Goal: Task Accomplishment & Management: Use online tool/utility

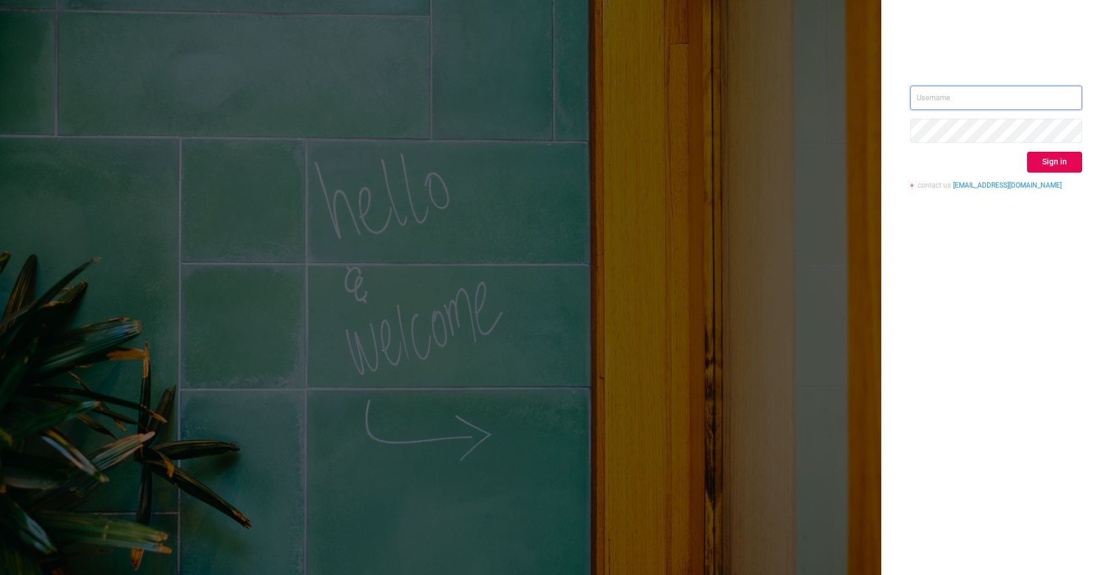
click at [965, 109] on input "text" at bounding box center [996, 98] width 172 height 24
type input "[EMAIL_ADDRESS]"
click at [1058, 157] on button "Sign in" at bounding box center [1054, 162] width 55 height 21
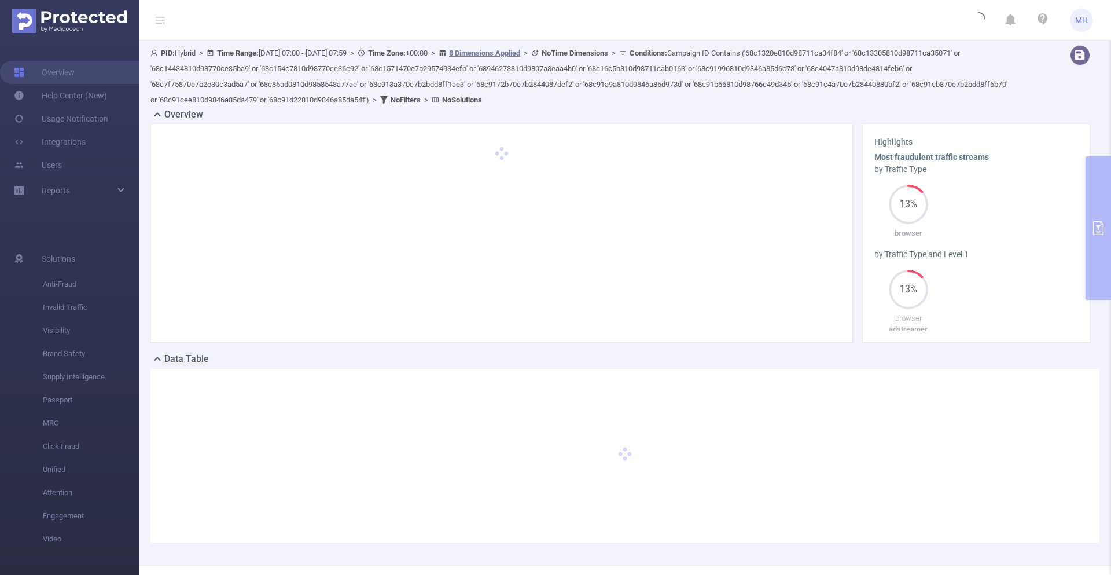
click at [527, 96] on span "Conditions : Campaign ID Contains ('68c1320e810d98711ca34f84' or '68c13305810d9…" at bounding box center [578, 77] width 857 height 56
copy span "68c91d22810d9846a85da54f"
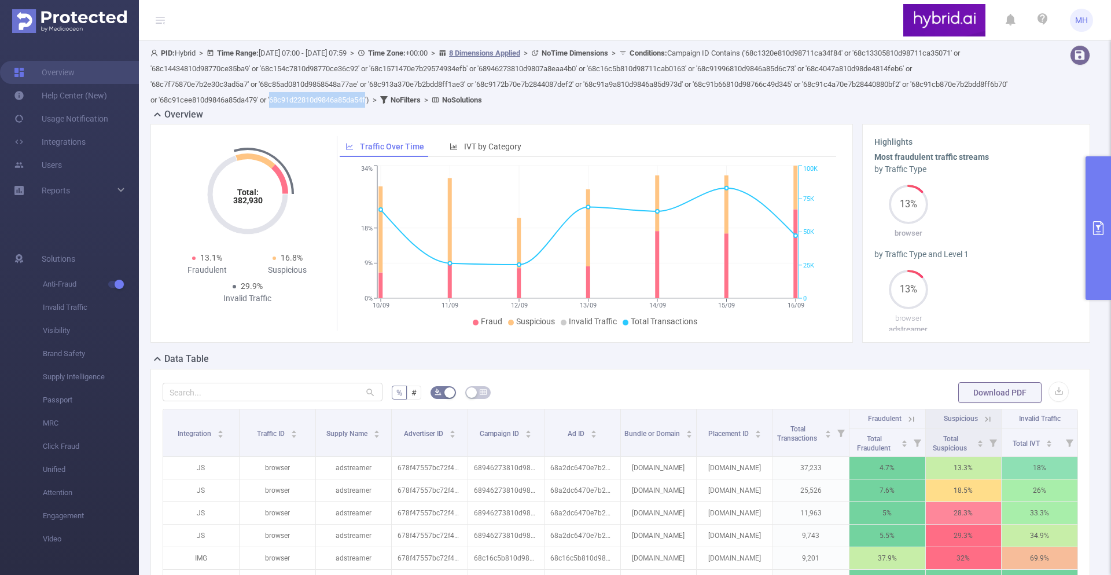
click at [1088, 211] on button "primary" at bounding box center [1098, 228] width 25 height 144
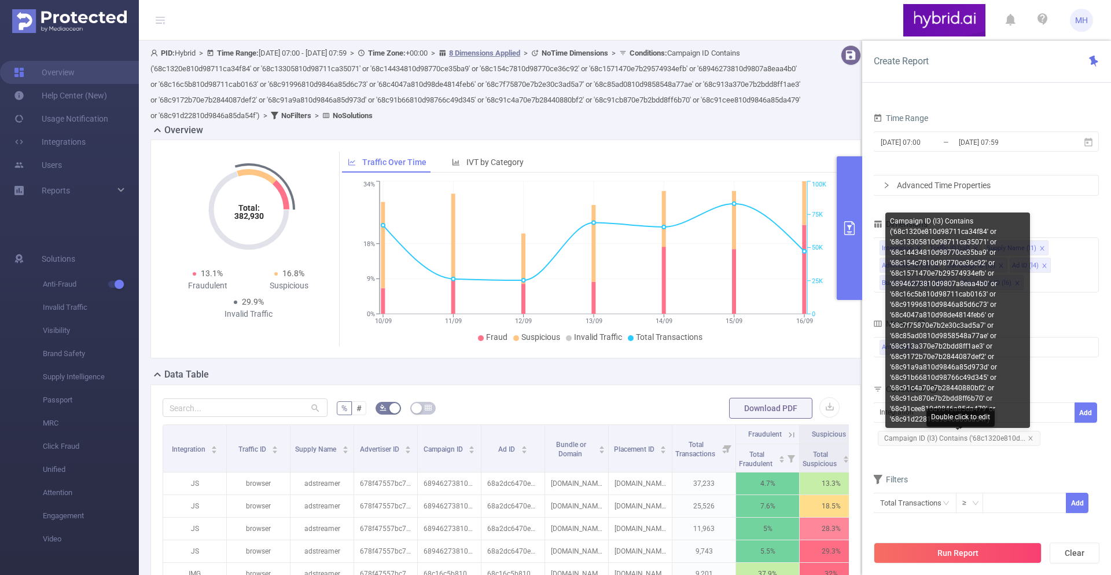
click at [976, 441] on span "Campaign ID (l3) Contains ('68c1320e810d..." at bounding box center [959, 438] width 163 height 15
click at [991, 405] on div "Campaign ID (l3) Contains ('68c1320e810d98711ca34f84' or '68c13305810d98711ca35…" at bounding box center [958, 319] width 145 height 215
click at [974, 418] on div "Campaign ID (l3) Contains ('68c1320e810d98711ca34f84' or '68c13305810d98711ca35…" at bounding box center [958, 319] width 145 height 215
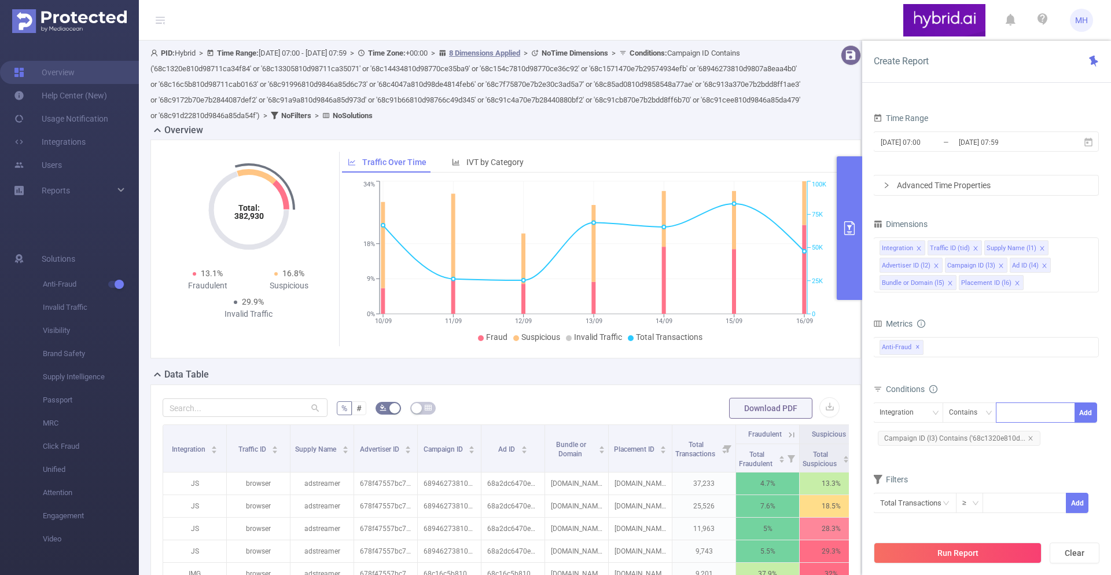
click at [1031, 414] on div at bounding box center [1035, 412] width 67 height 19
click at [912, 412] on div "Integration" at bounding box center [901, 412] width 42 height 19
click at [905, 508] on li "Campaign ID (l3)" at bounding box center [918, 510] width 91 height 19
click at [1010, 416] on div at bounding box center [1035, 412] width 67 height 19
paste input "68c93183810d98766c4a621c"
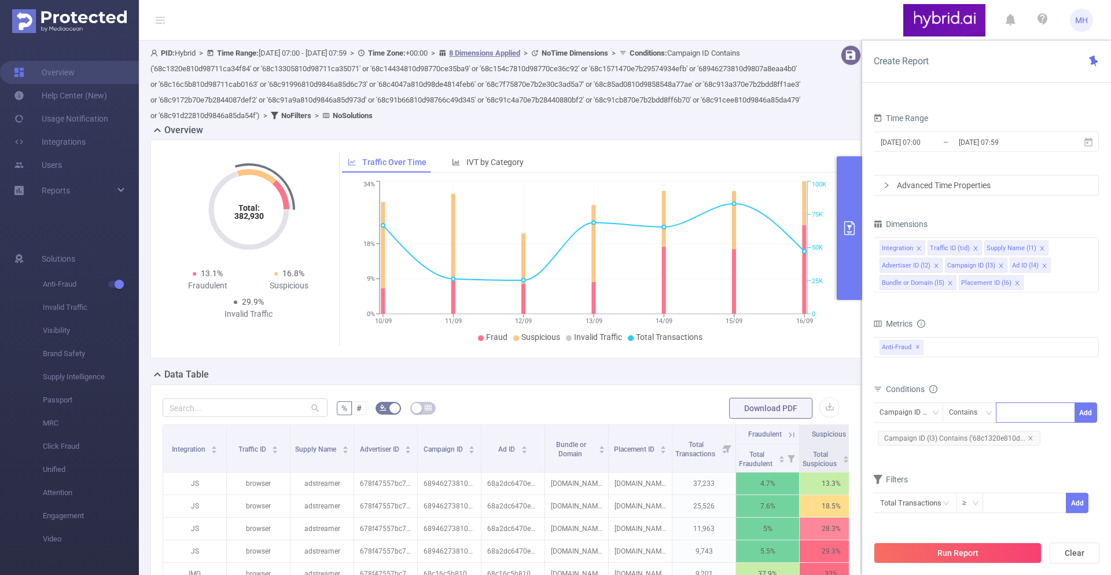
type input "68c93183810d98766c4a621c"
click at [1058, 434] on li "68c93183810d98766c4a621c" at bounding box center [1063, 436] width 135 height 19
paste input "68c9586e70e7b284408bc2bf"
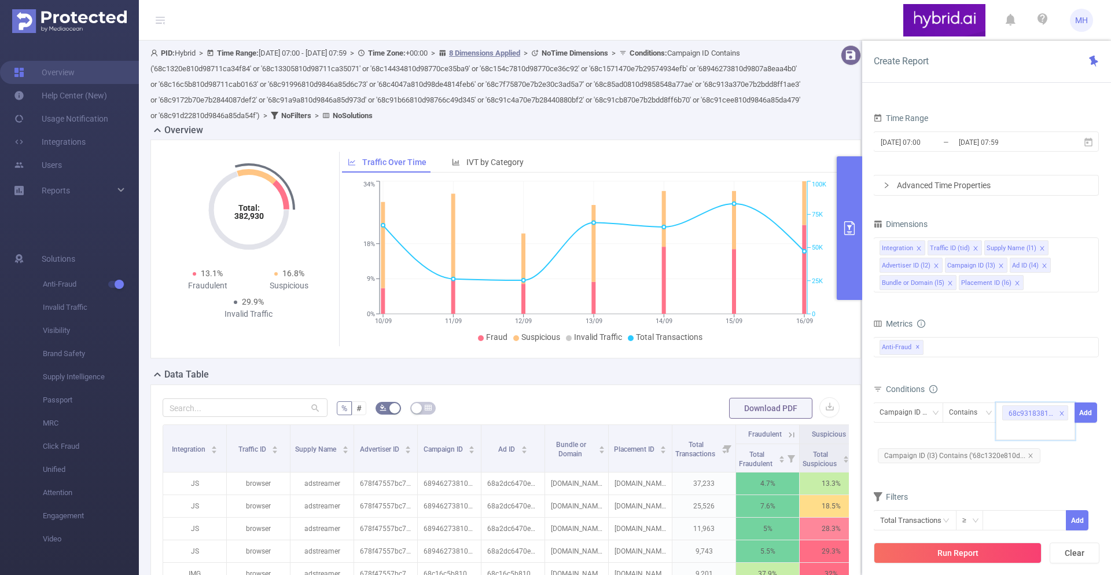
type input "68c9586e70e7b284408bc2bf"
click at [1066, 452] on li "68c9586e70e7b284408bc2bf" at bounding box center [1062, 454] width 133 height 19
paste input "68de533f70e7b2bf64308cb6"
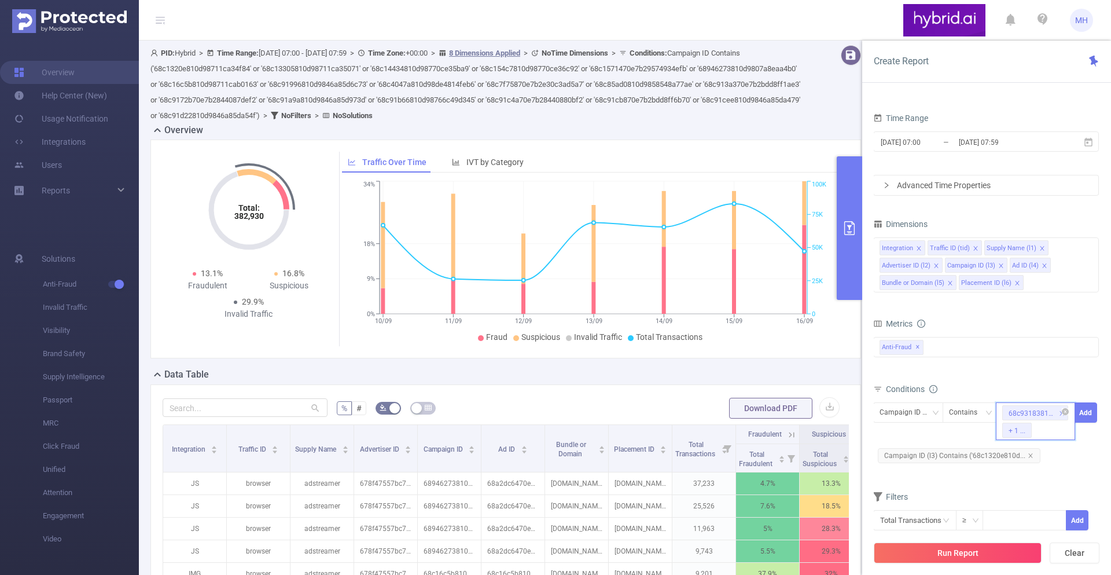
type input "68de533f70e7b2bf64308cb6"
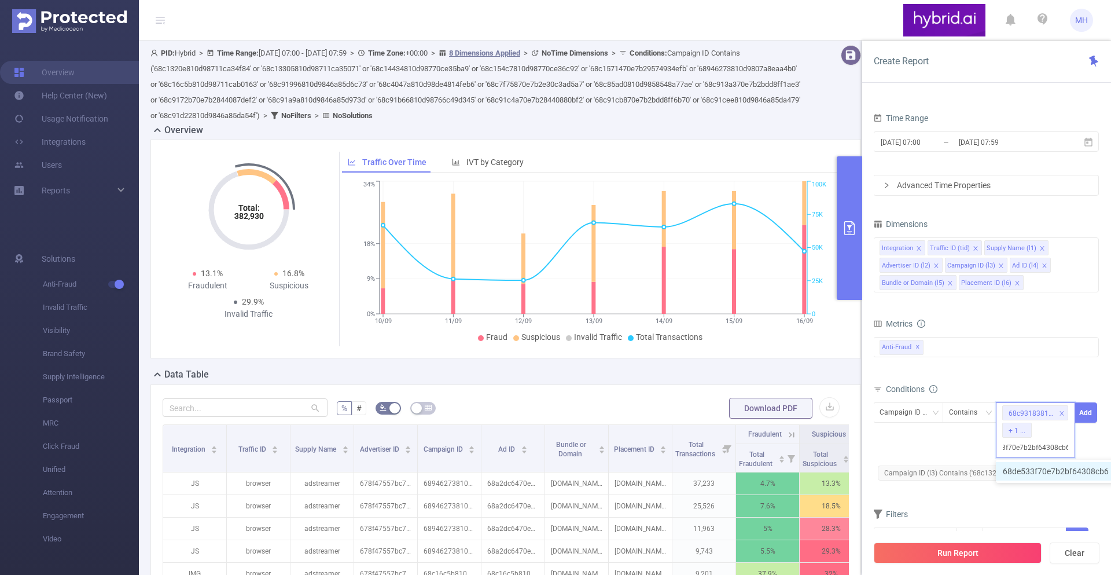
click at [1028, 474] on li "68de533f70e7b2bf64308cb6" at bounding box center [1061, 471] width 131 height 19
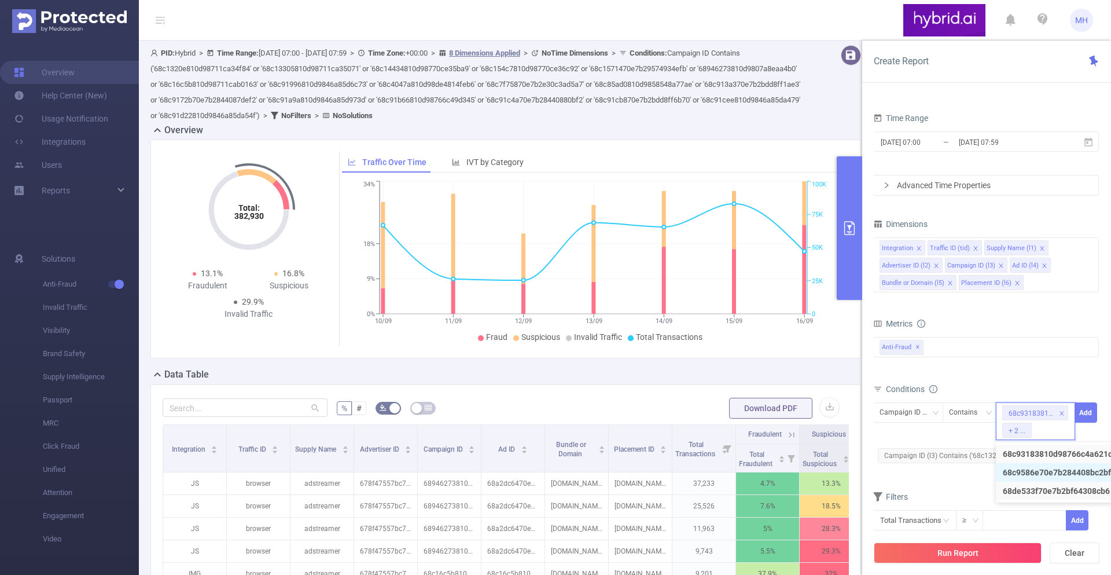
scroll to position [0, 0]
paste input "68de58eb810d9860c0b79488"
type input "68de58eb810d9860c0b79488"
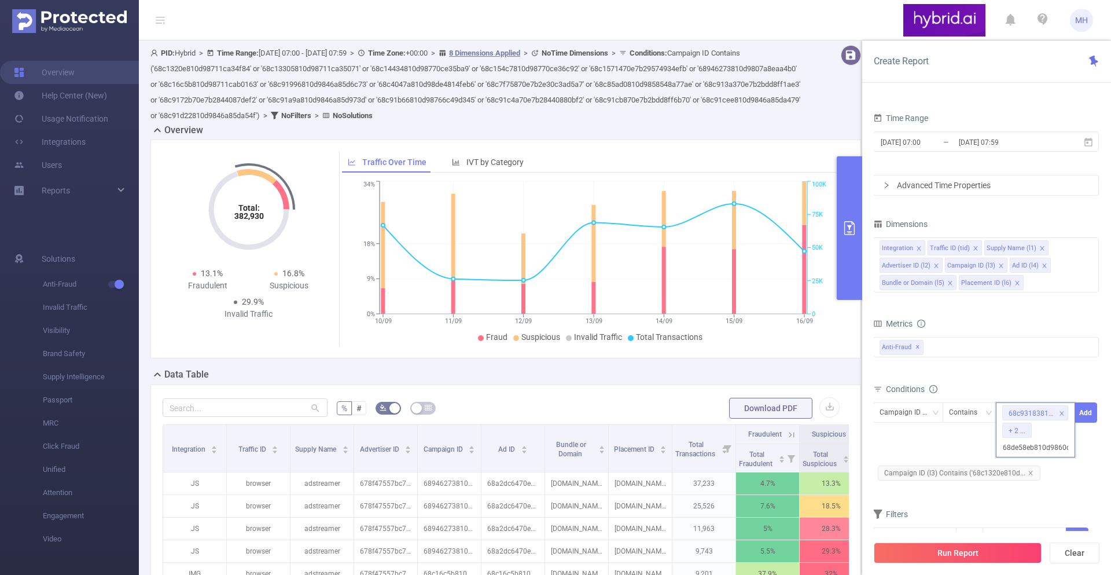
scroll to position [0, 28]
click at [1049, 469] on li "68de58eb810d9860c0b79488" at bounding box center [1063, 471] width 135 height 19
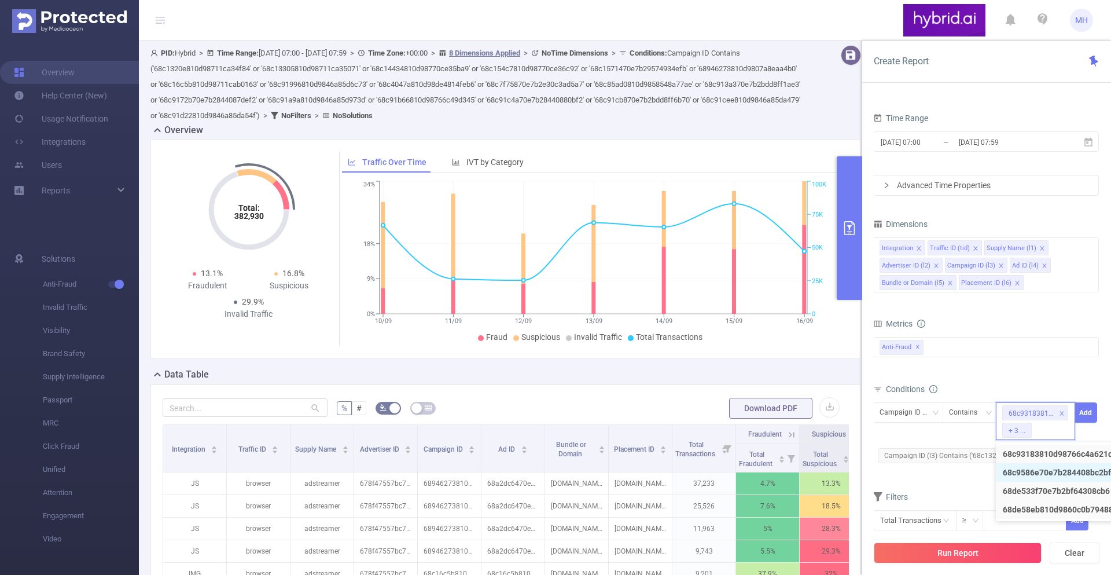
scroll to position [0, 0]
click at [1094, 411] on button "Add" at bounding box center [1086, 412] width 23 height 20
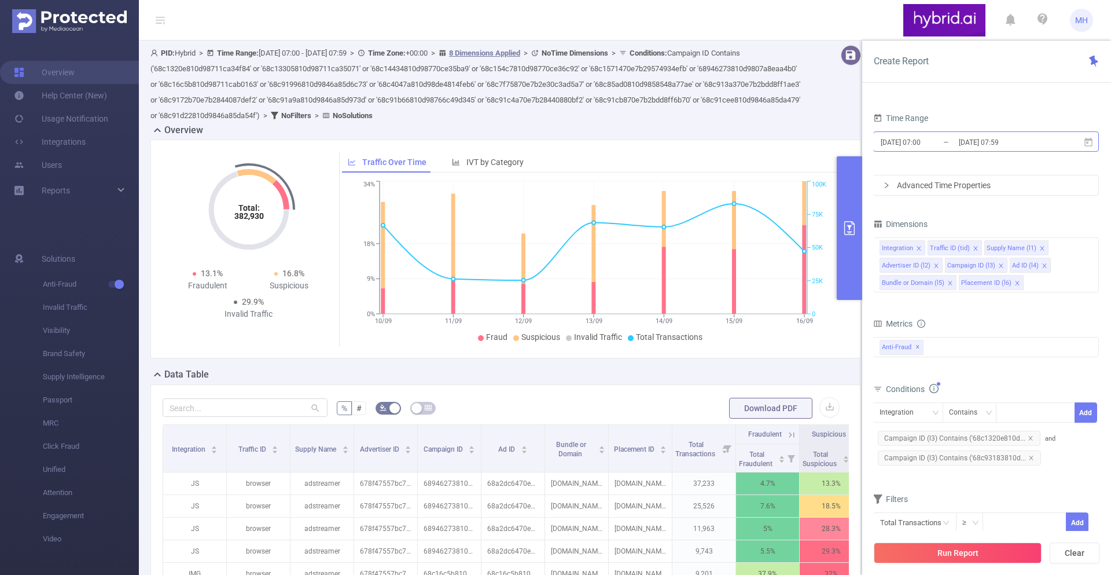
click at [979, 137] on input "[DATE] 07:59" at bounding box center [1005, 142] width 94 height 16
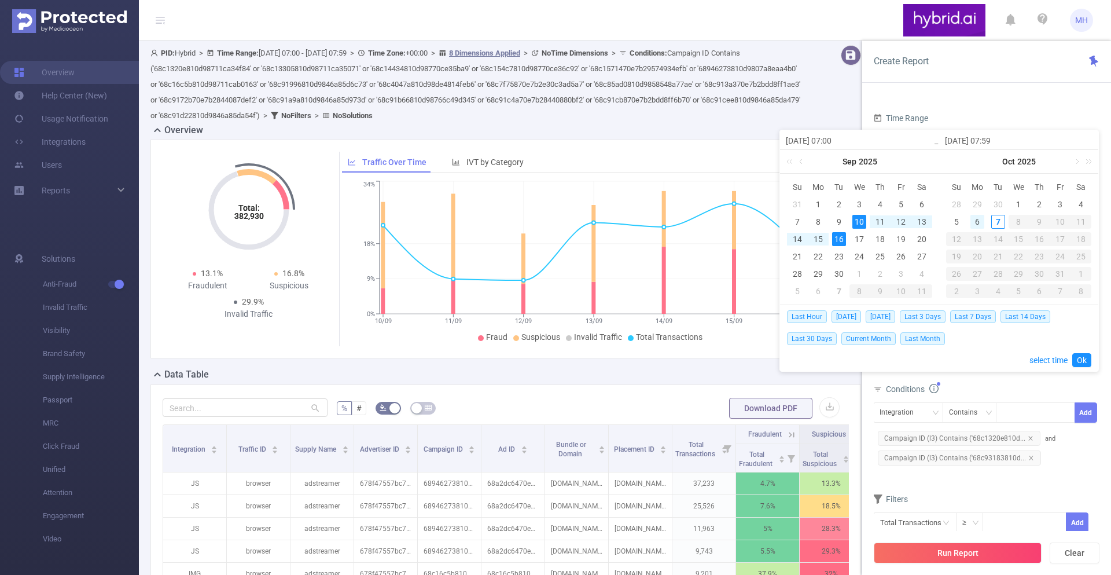
click at [976, 219] on div "6" at bounding box center [978, 222] width 14 height 14
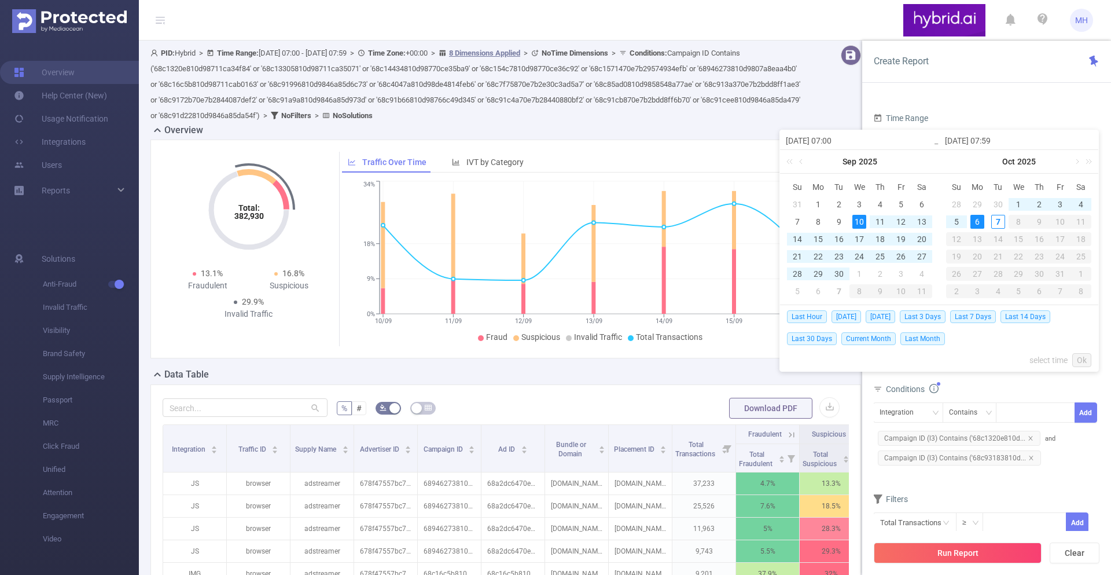
click at [860, 226] on div "10" at bounding box center [860, 222] width 14 height 14
type input "[DATE] 07:59"
click at [1081, 355] on link "Ok" at bounding box center [1082, 360] width 19 height 14
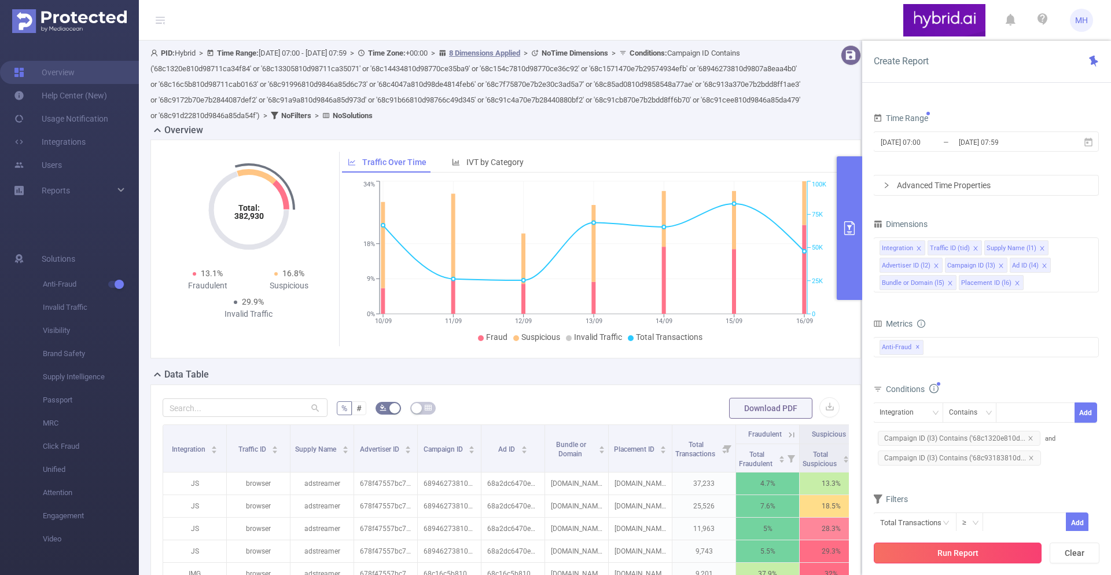
click at [953, 559] on button "Run Report" at bounding box center [958, 552] width 168 height 21
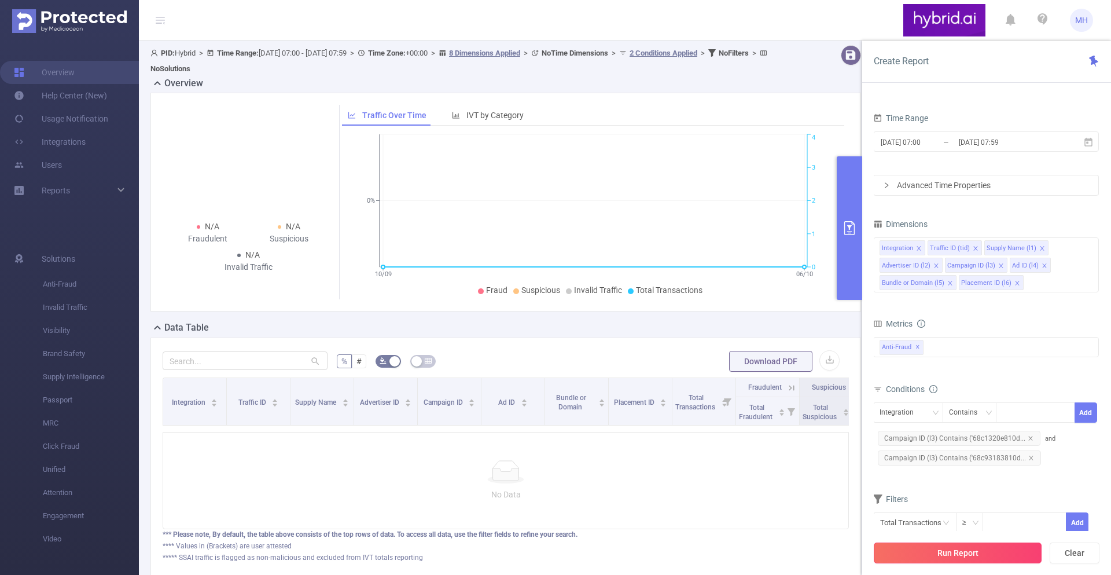
click at [930, 552] on button "Run Report" at bounding box center [958, 552] width 168 height 21
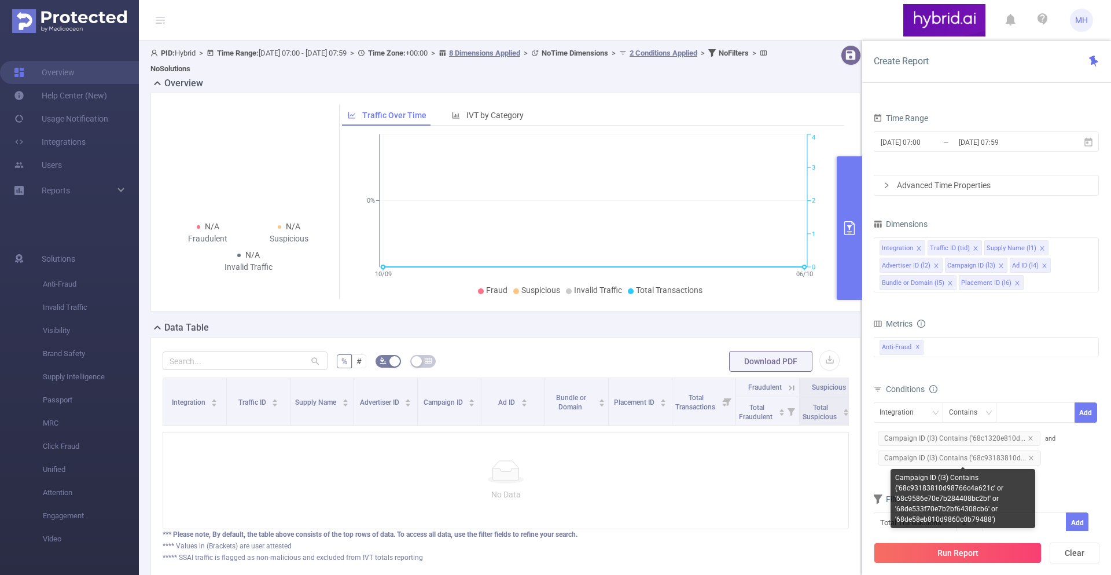
click at [1045, 438] on span "and Campaign ID (l3) Contains ('68c93183810d..." at bounding box center [964, 448] width 182 height 27
click at [1030, 456] on icon "icon: close" at bounding box center [1032, 458] width 6 height 6
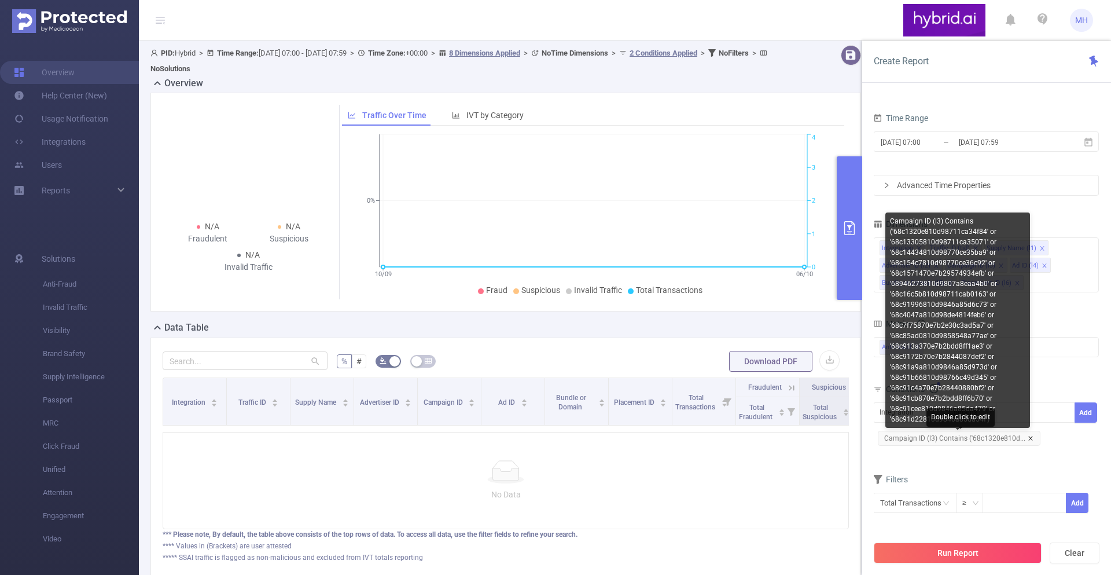
click at [1030, 439] on icon "icon: close" at bounding box center [1031, 438] width 6 height 6
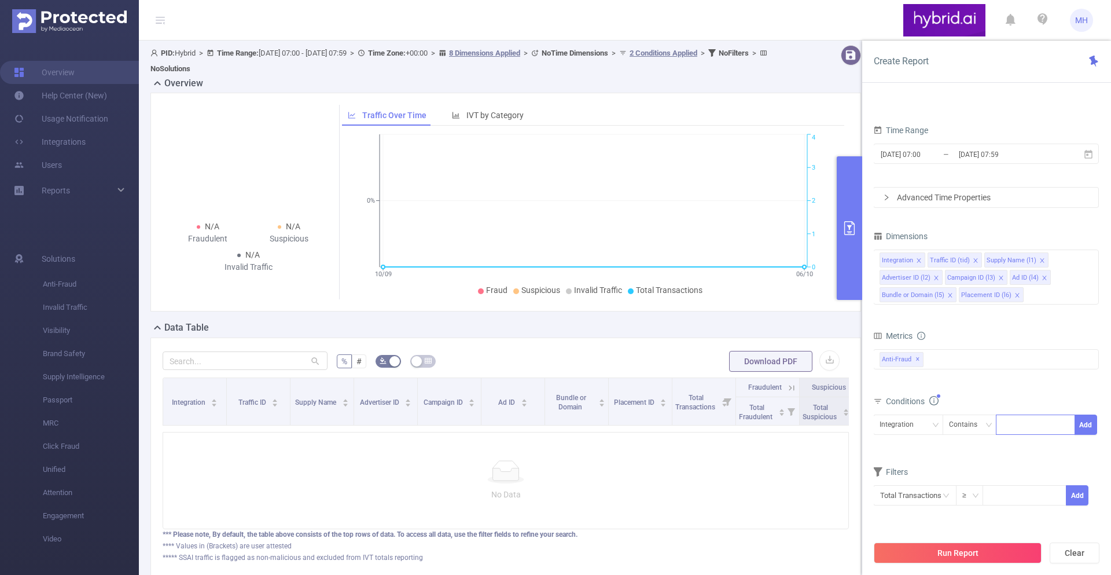
click at [1053, 431] on div at bounding box center [1035, 424] width 67 height 19
click at [910, 417] on div "Integration" at bounding box center [901, 424] width 42 height 19
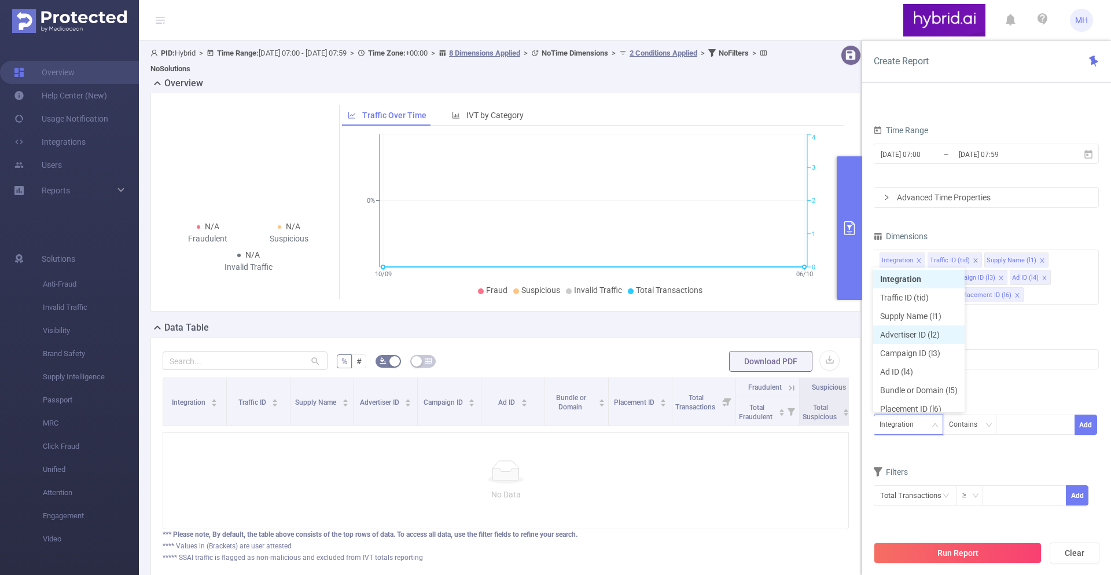
scroll to position [6, 0]
click at [930, 344] on li "Campaign ID (l3)" at bounding box center [918, 347] width 91 height 19
click at [1013, 424] on div at bounding box center [1035, 424] width 67 height 19
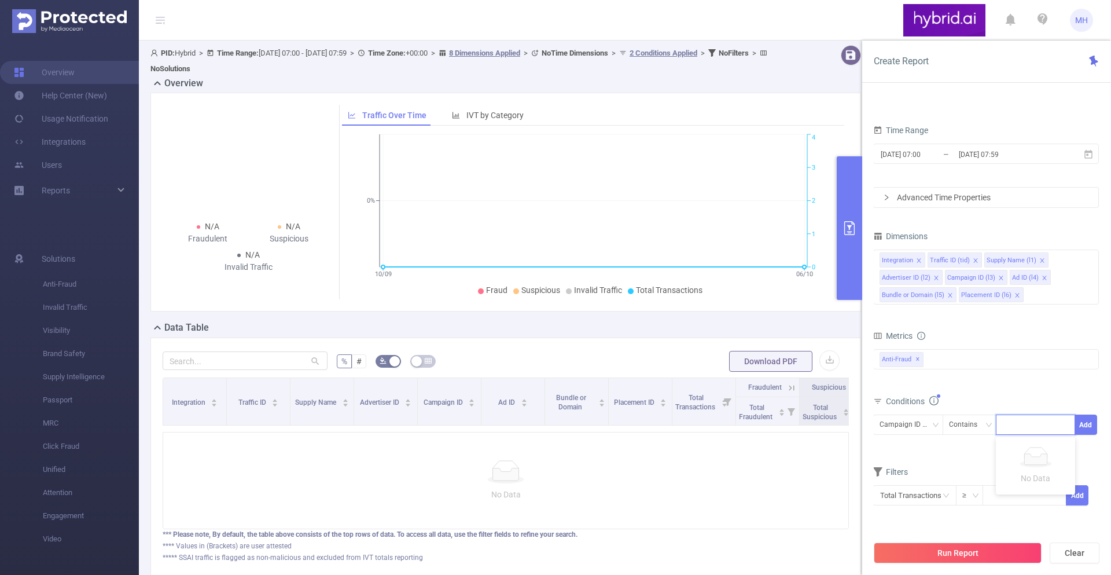
paste input "68c1320e810d98711ca34f84"
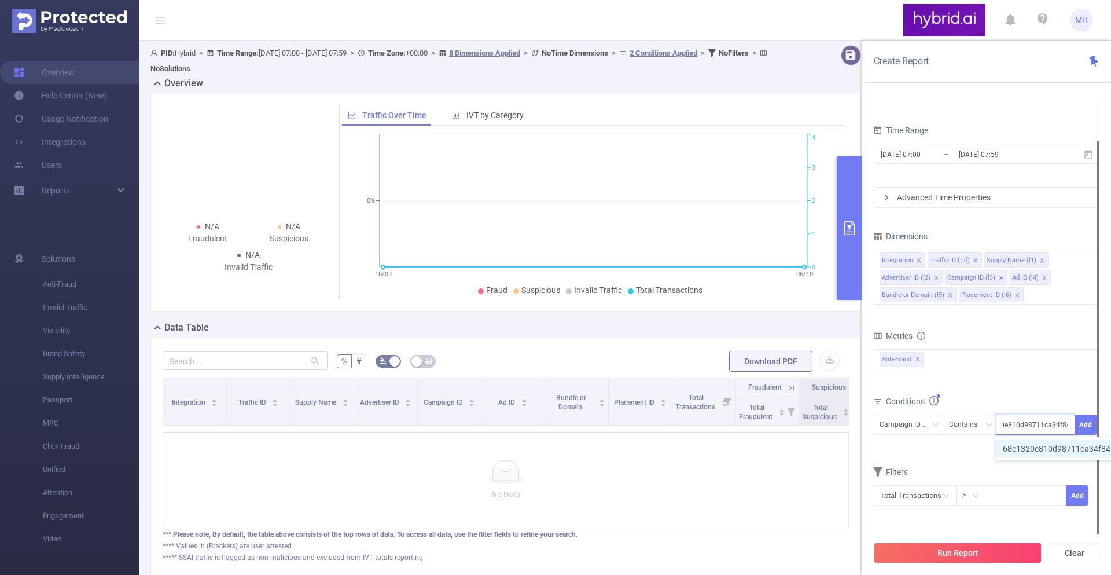
type input "68c1320e810d98711ca34f84"
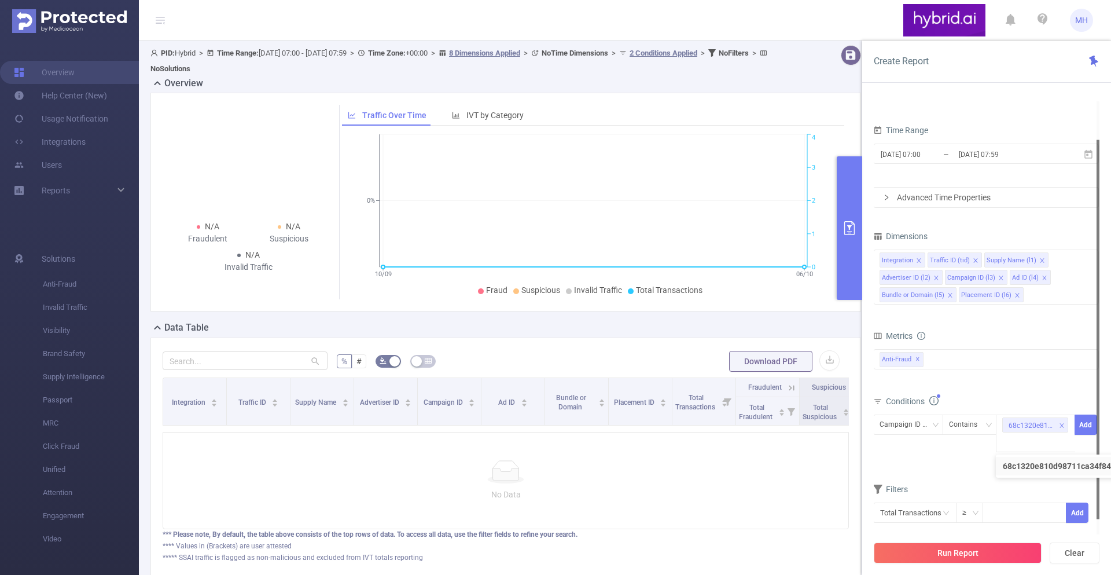
scroll to position [0, 0]
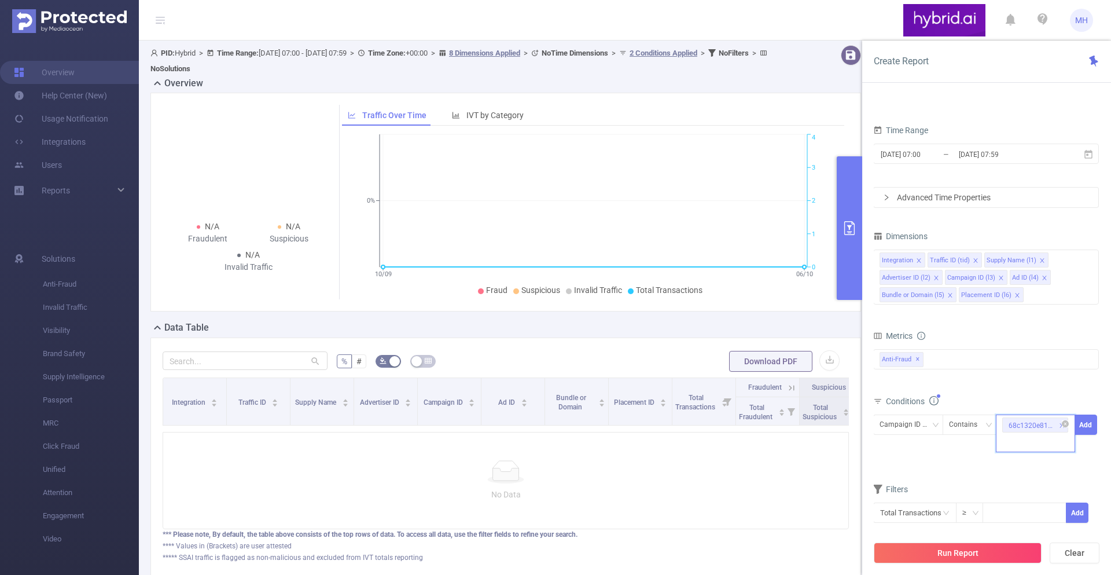
paste input "68c13305810d98711ca35071"
type input "68c13305810d98711ca35071"
paste input "68c14434810d98770ce35ba9"
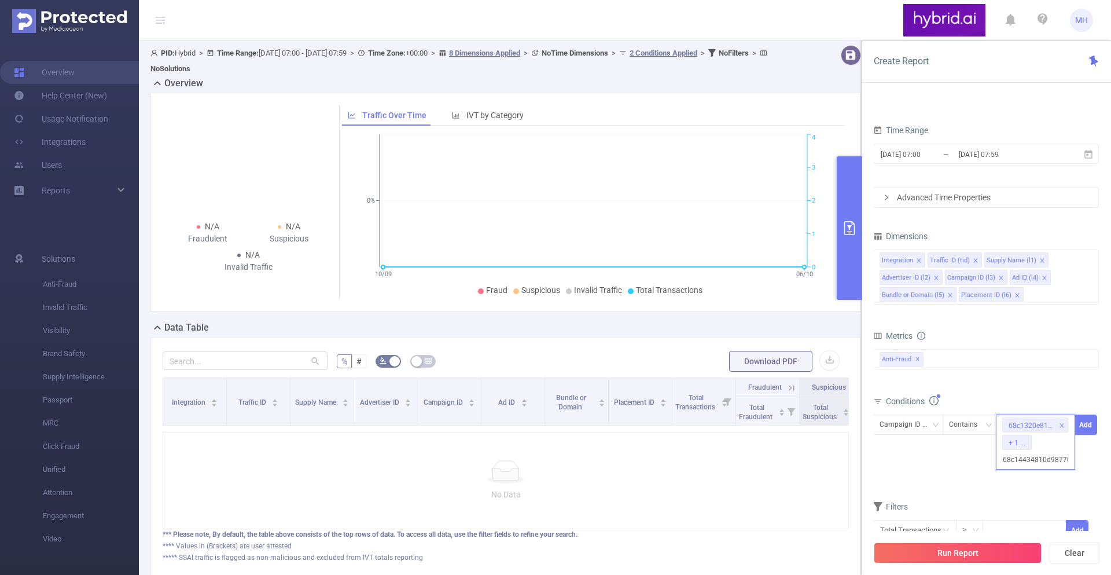
scroll to position [0, 27]
type input "68c14434810d98770ce35ba9"
paste input "68c154c7810d98770ce36c92"
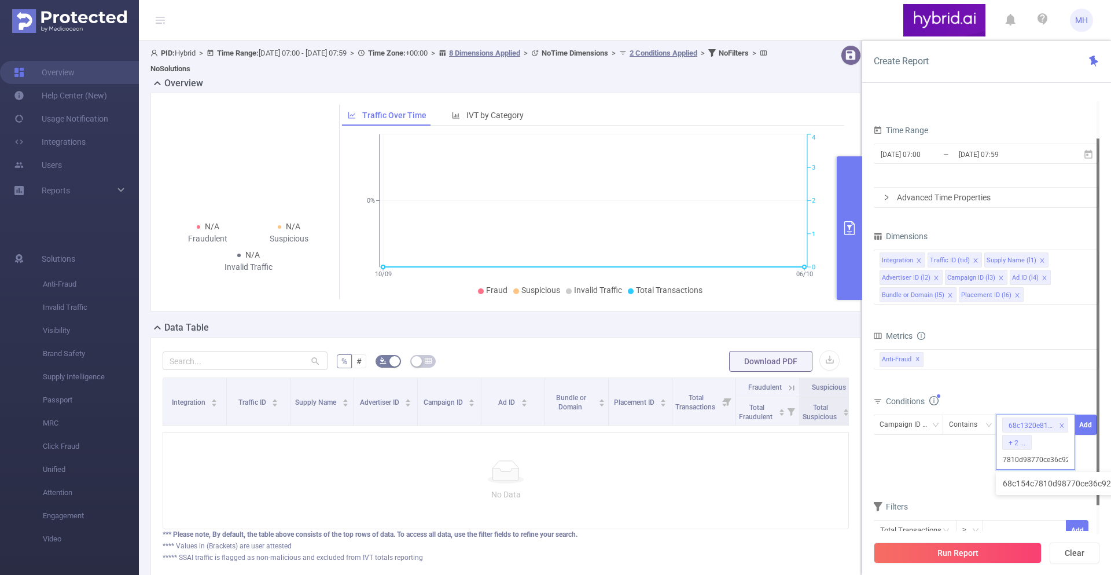
type input "68c154c7810d98770ce36c92"
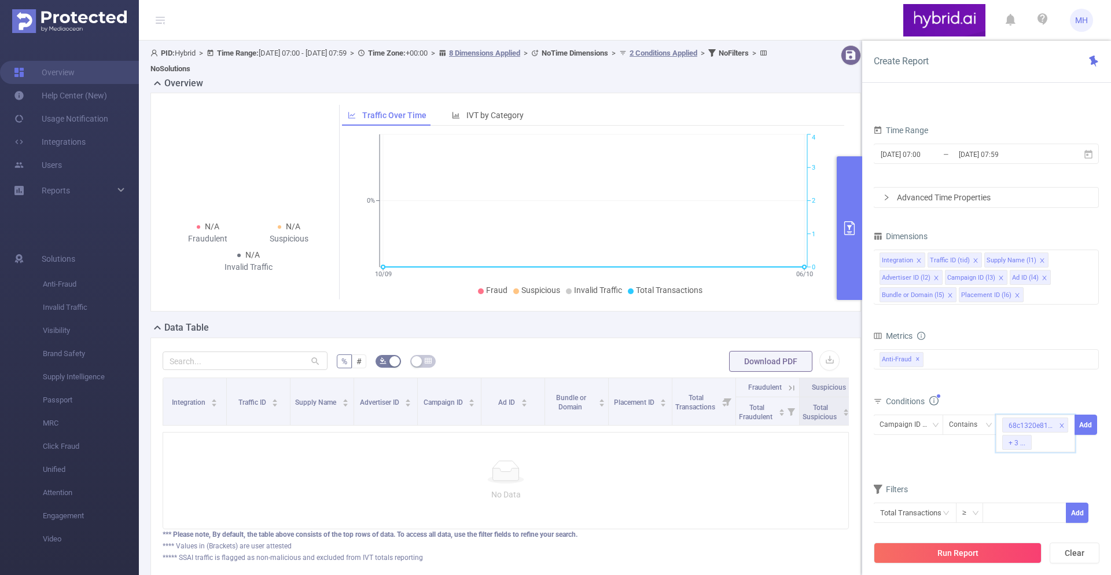
paste input "68c1571470e7b29574934efb"
type input "68c1571470e7b29574934efb"
paste input "68946273810d9807a8eaa4b0"
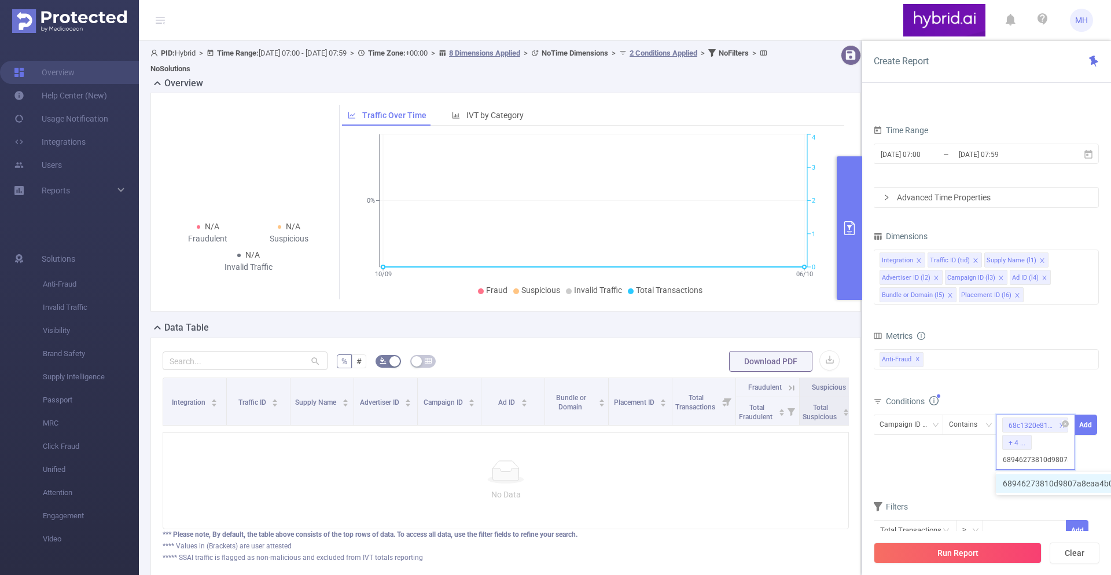
scroll to position [0, 28]
type input "68946273810d9807a8eaa4b0"
paste input "68c16c5b810d98711cab0163"
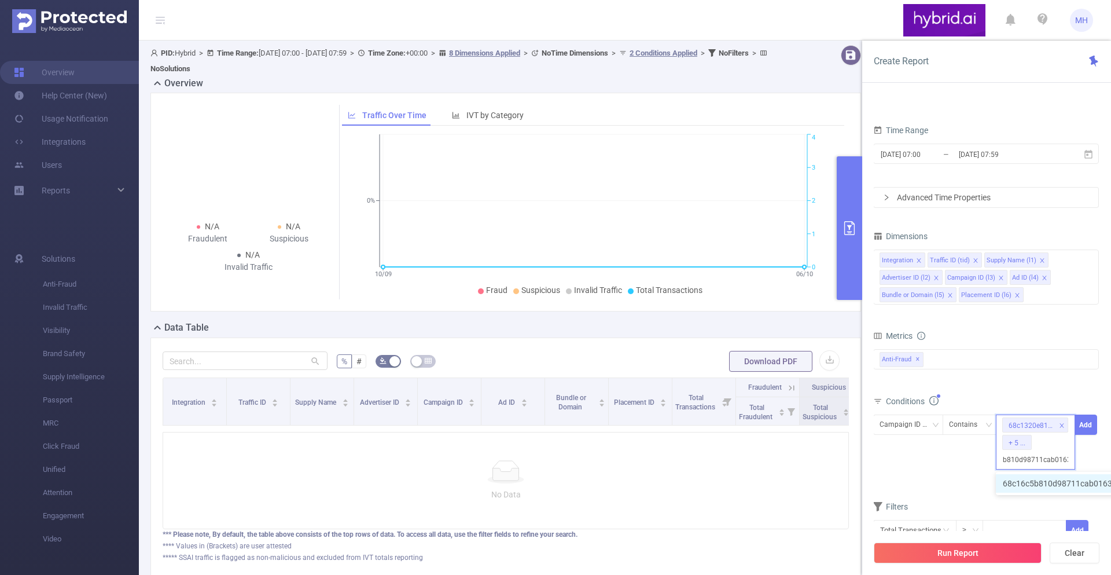
type input "68c16c5b810d98711cab0163"
paste input "68c91996810d9846a85d6c73"
type input "68c91996810d9846a85d6c73"
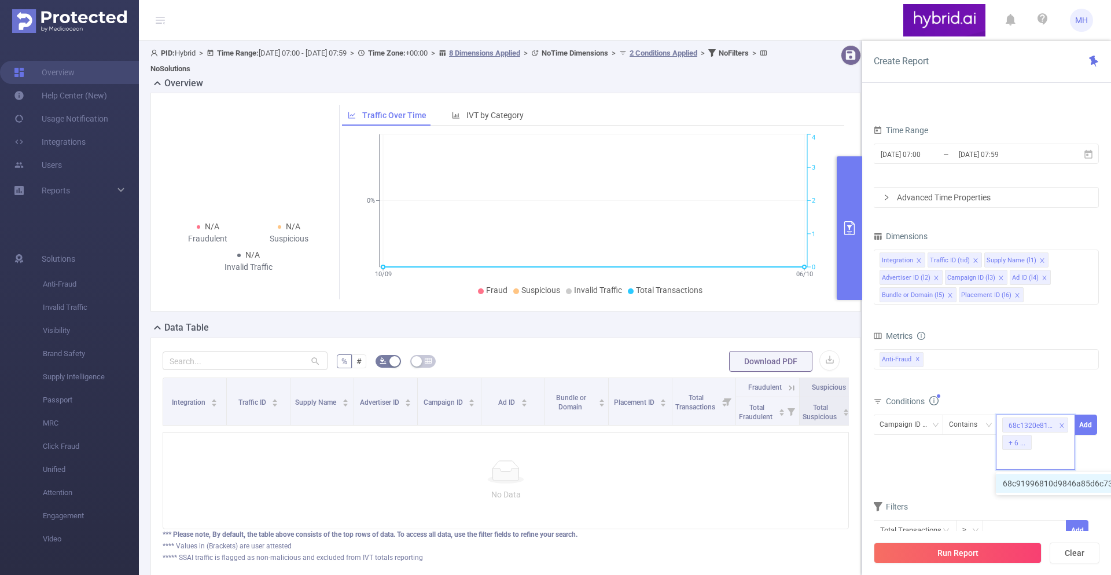
scroll to position [0, 0]
paste input "68c4047a810d98de4814feb6"
type input "68c4047a810d98de4814feb6"
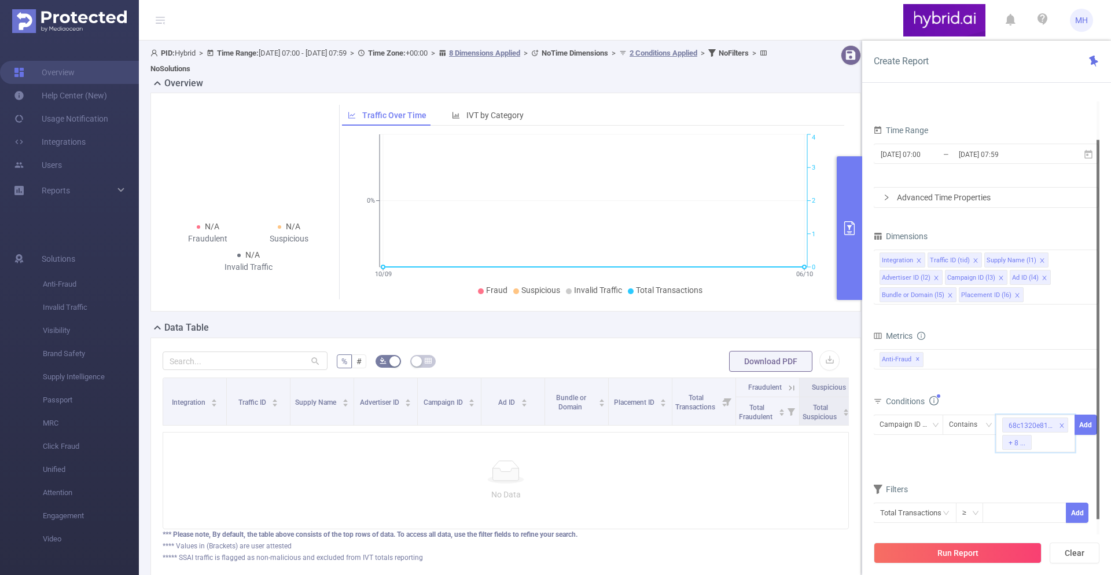
paste input "68c7f75870e7b2e30c3ad5a7"
type input "68c7f75870e7b2e30c3ad5a7"
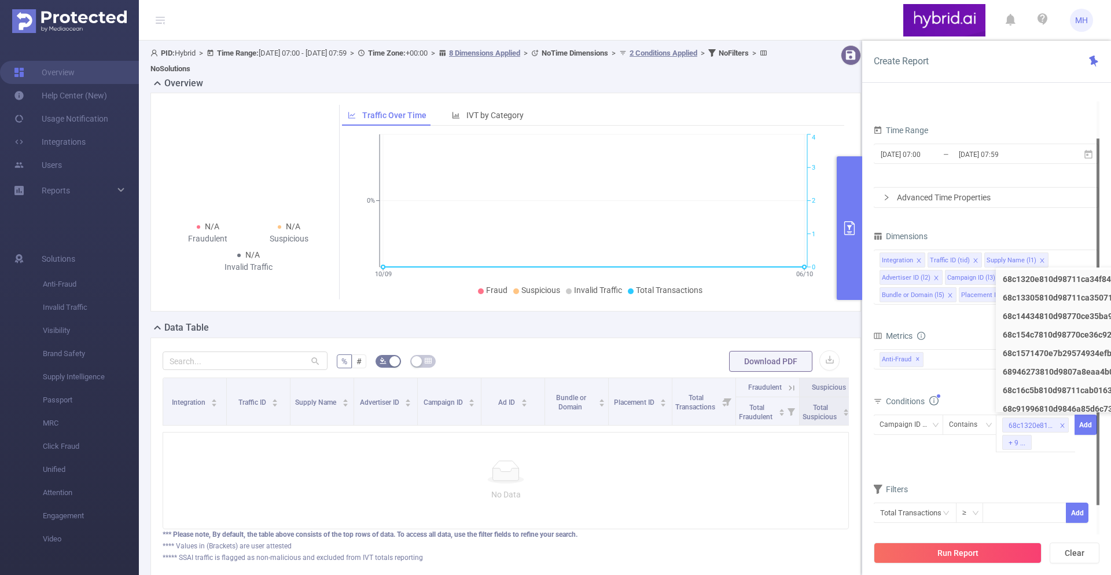
scroll to position [0, 0]
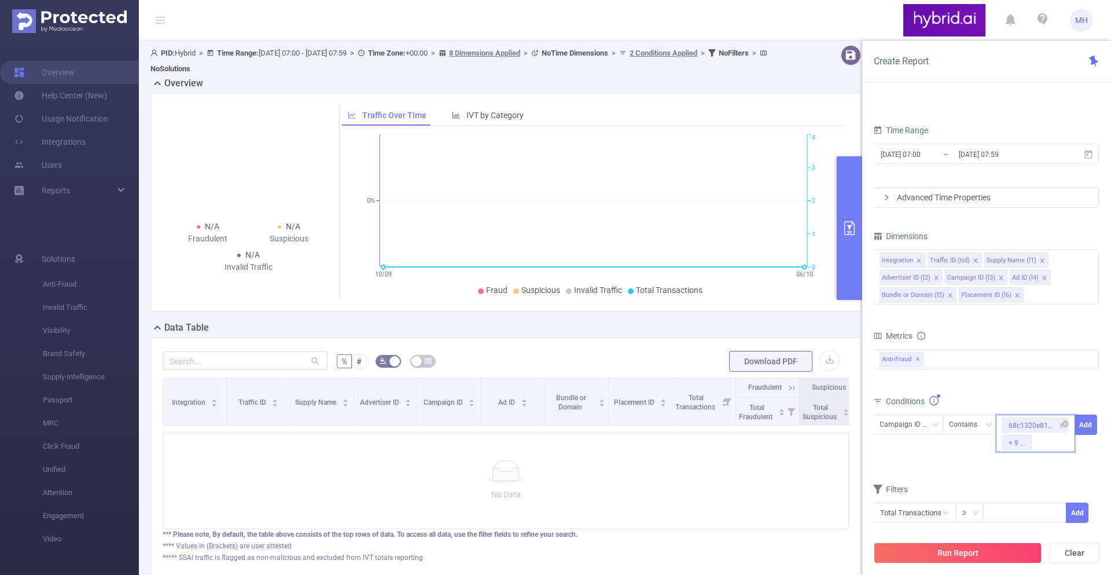
paste input "68c85ad0810d9858548a77ae"
type input "68c85ad0810d9858548a77ae"
paste input "68c913a370e7b2bdd8ff1ae3"
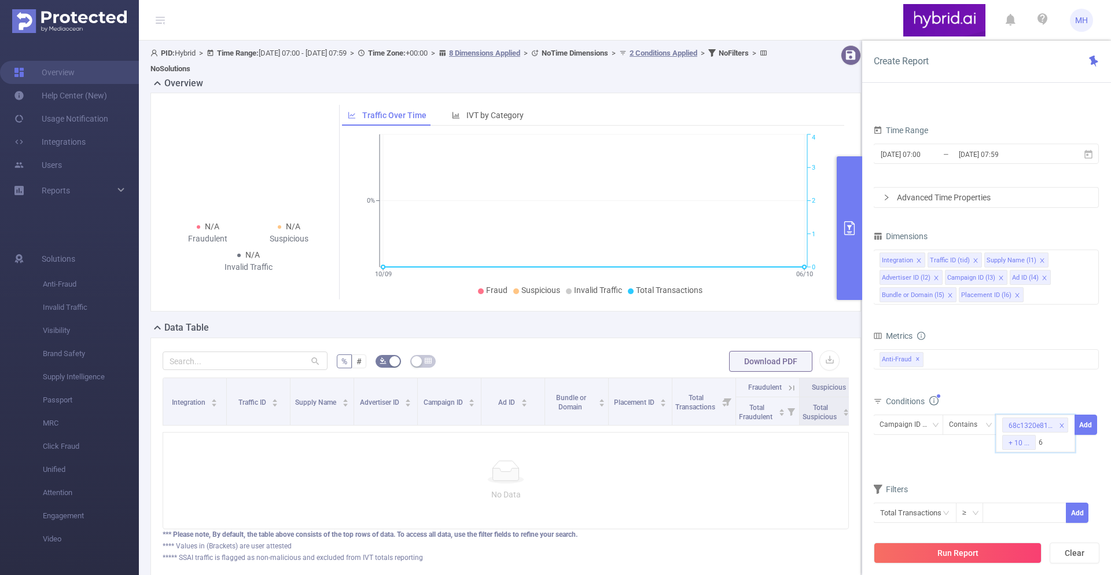
scroll to position [0, 24]
type input "68c913a370e7b2bdd8ff1ae3"
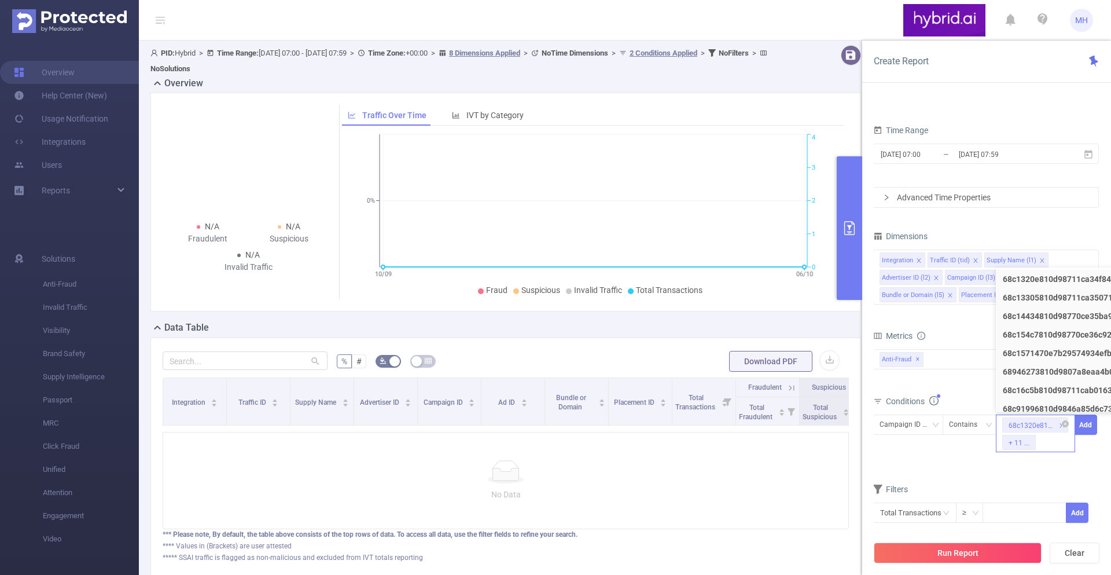
scroll to position [0, 0]
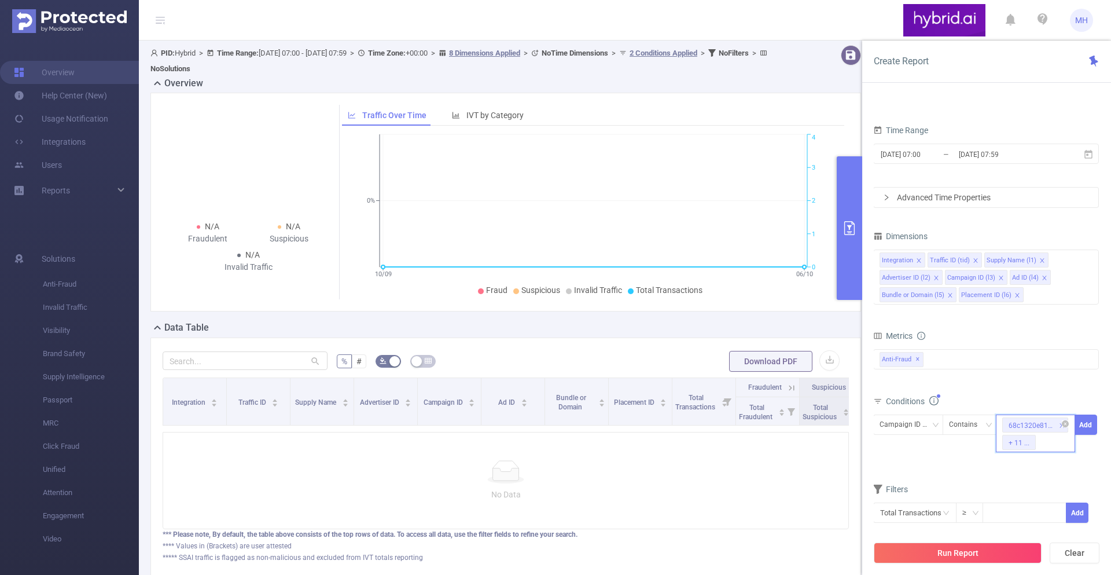
paste input "68d3eeb870e7b20d30a541bd"
type input "68d3eeb870e7b20d30a541bd"
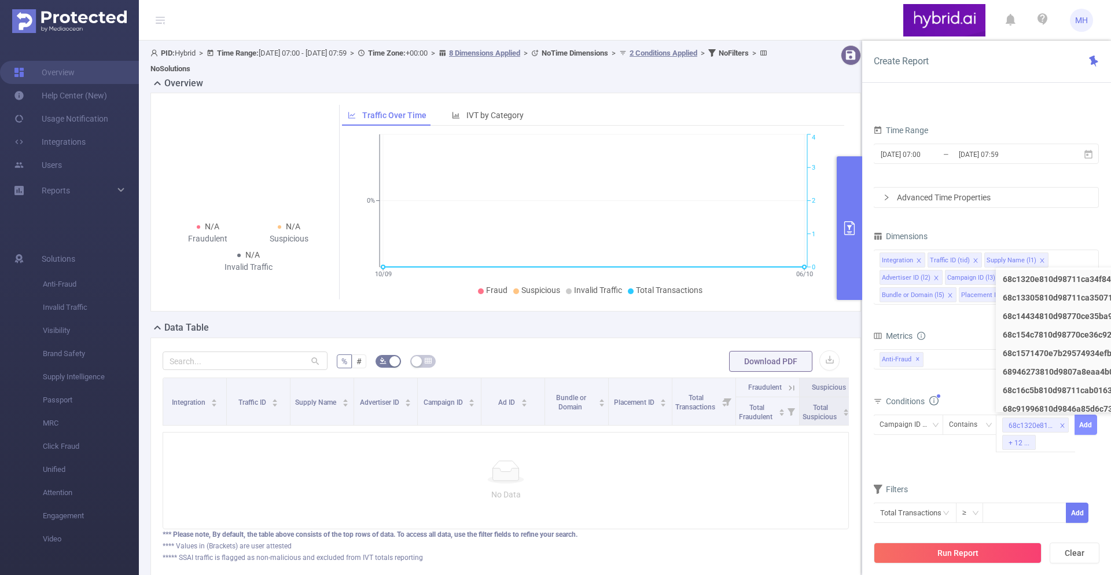
scroll to position [0, 0]
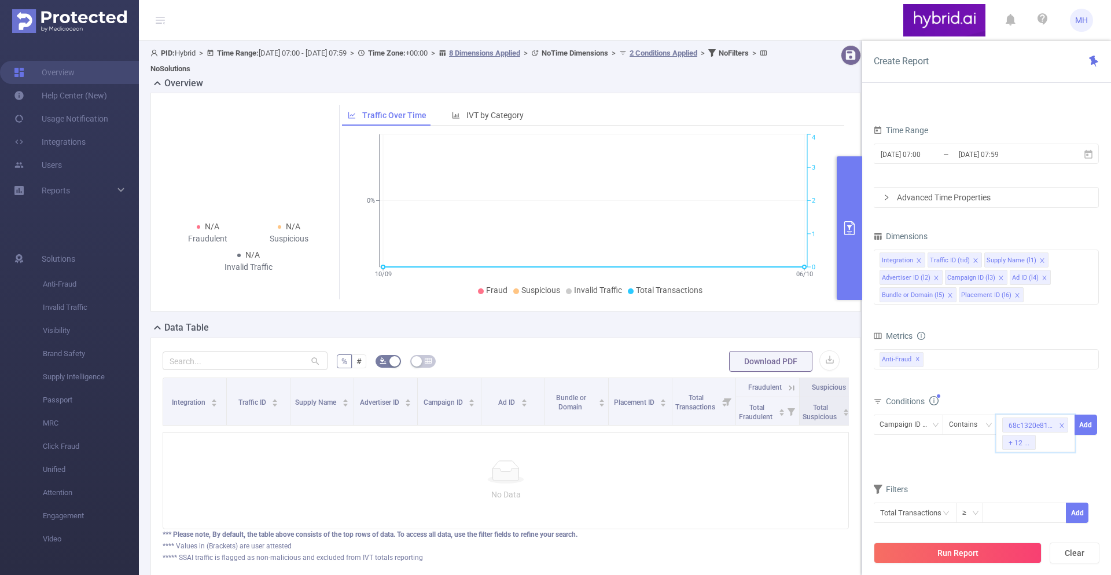
paste input "68d3eca970e7b20d30a538da"
type input "68d3eca970e7b20d30a538da"
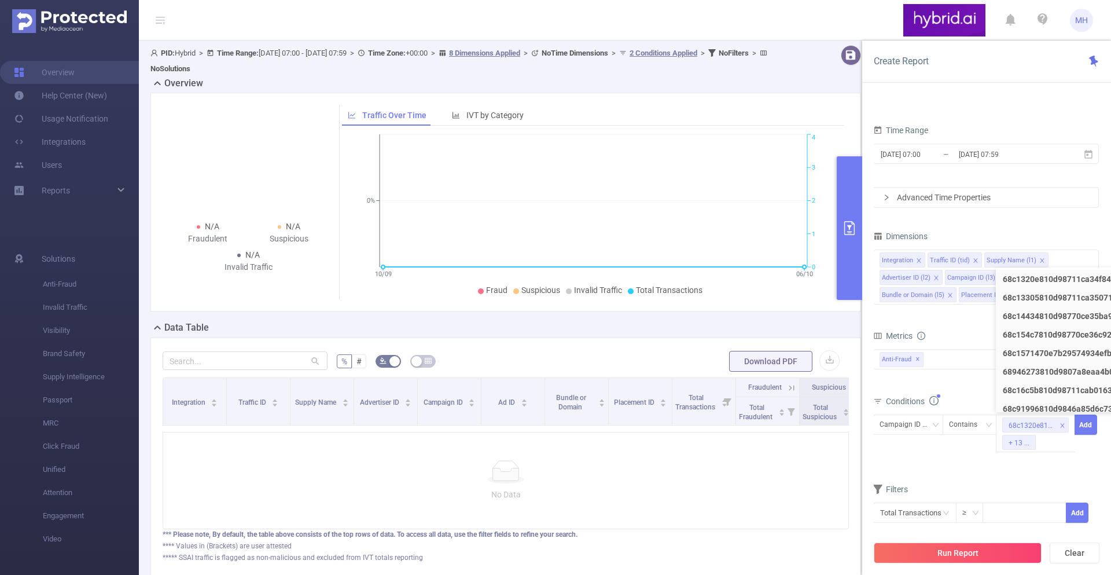
scroll to position [0, 0]
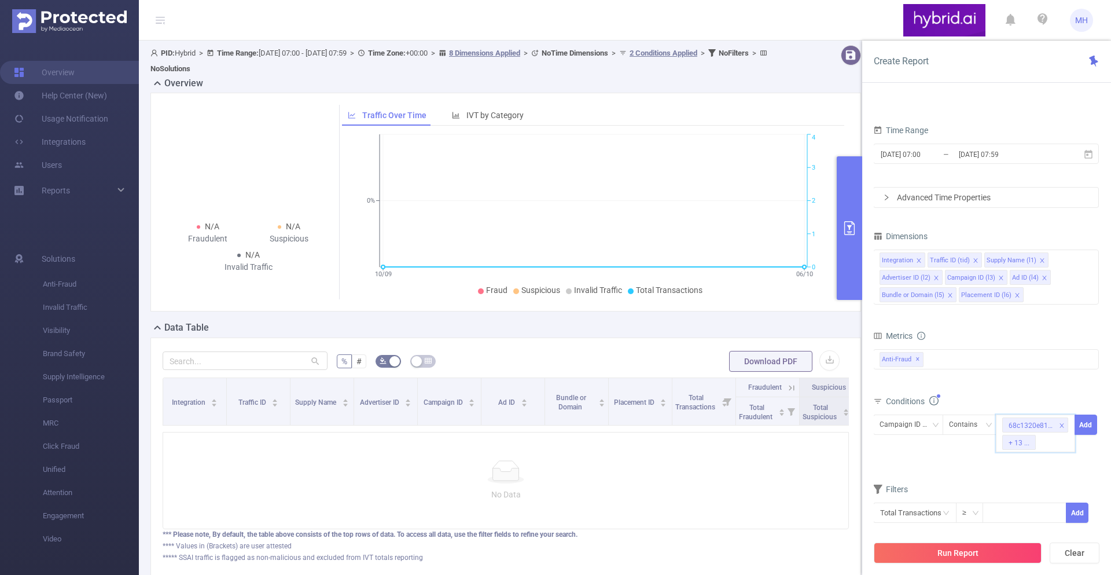
paste input "68c920d5810d98766c4a467a"
type input "68c920d5810d98766c4a467a"
paste input "68c9172b70e7b2844087def2"
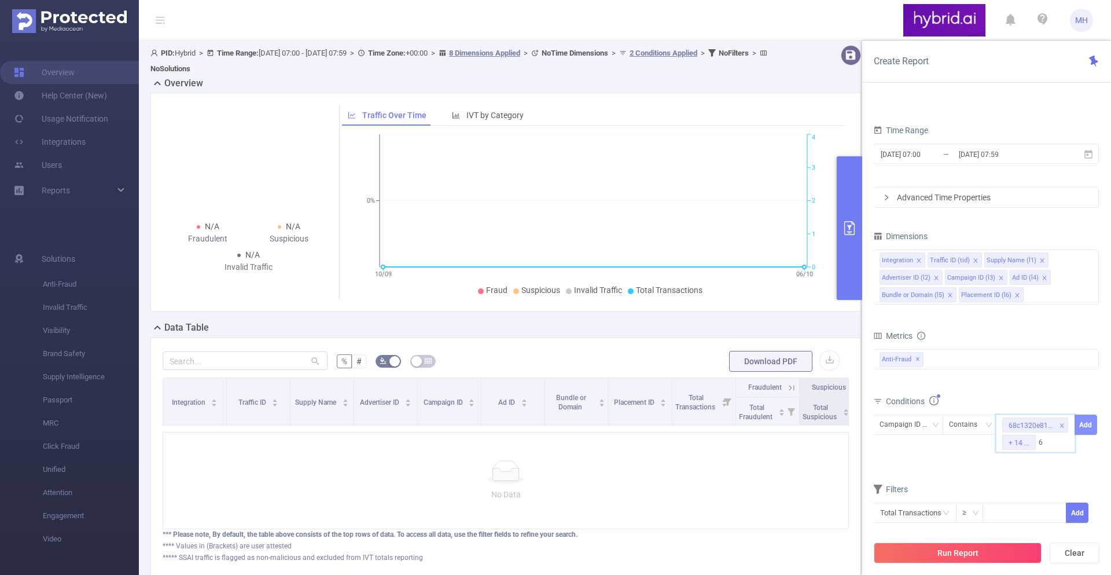
scroll to position [0, 26]
type input "68c9172b70e7b2844087def2"
paste input "68c91a9a810d9846a85d973d"
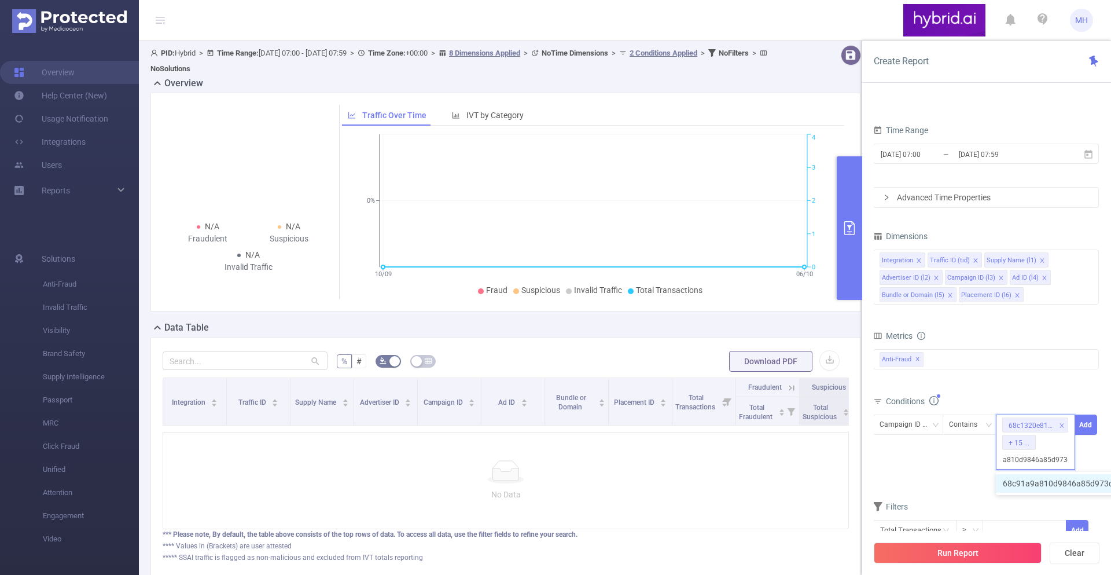
type input "68c91a9a810d9846a85d973d"
paste input "68c91b66810d98766c49d345"
type input "68c91b66810d98766c49d345"
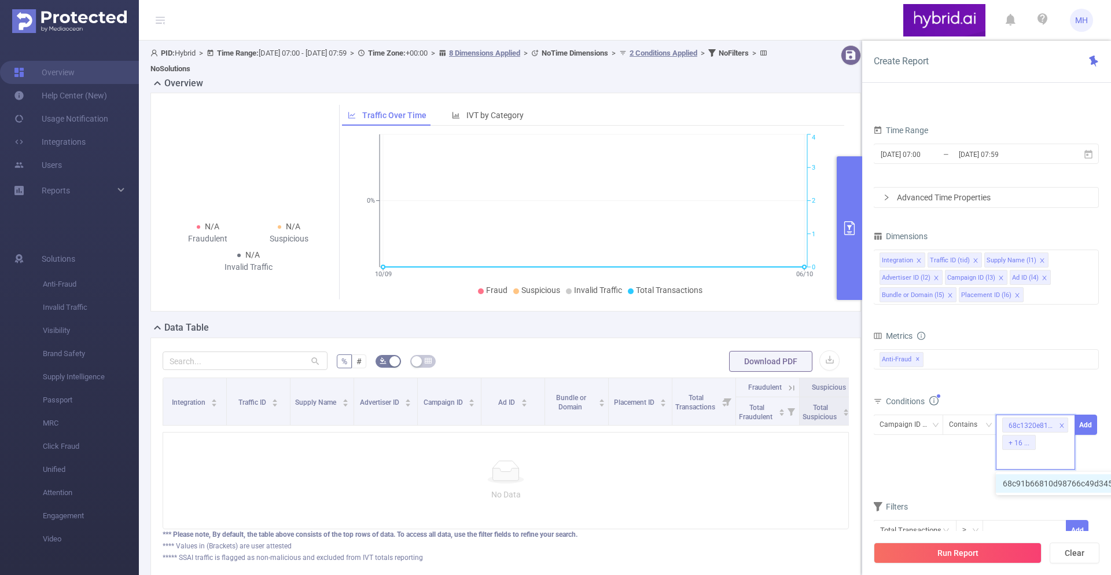
scroll to position [0, 0]
paste input "68c91c4a70e7b28440880bf2"
type input "68c91c4a70e7b28440880bf2"
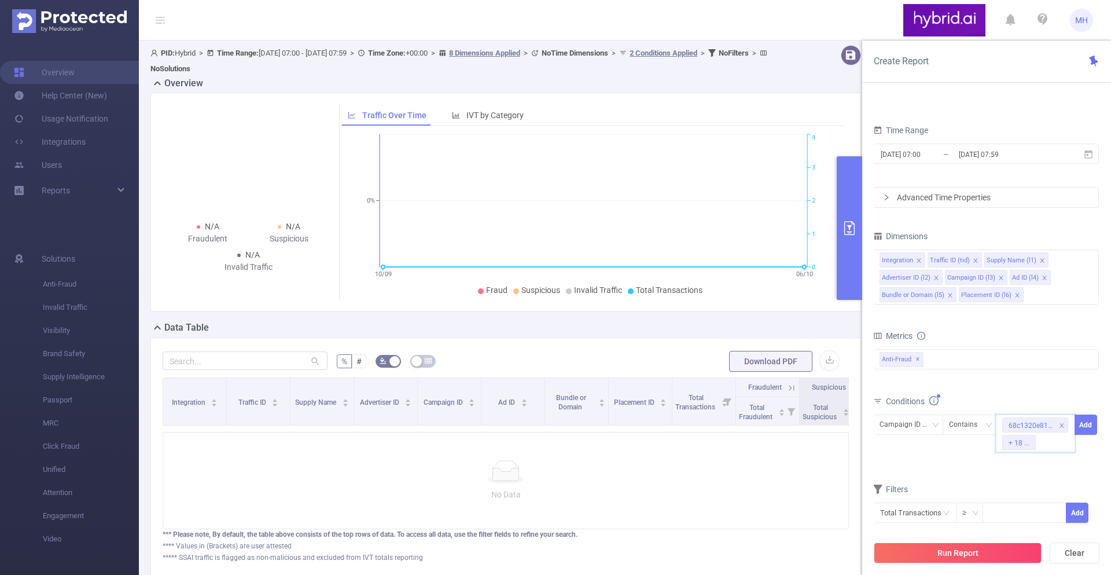
paste input "68c91cb870e7b2bdd8ff6b70"
type input "68c91cb870e7b2bdd8ff6b70"
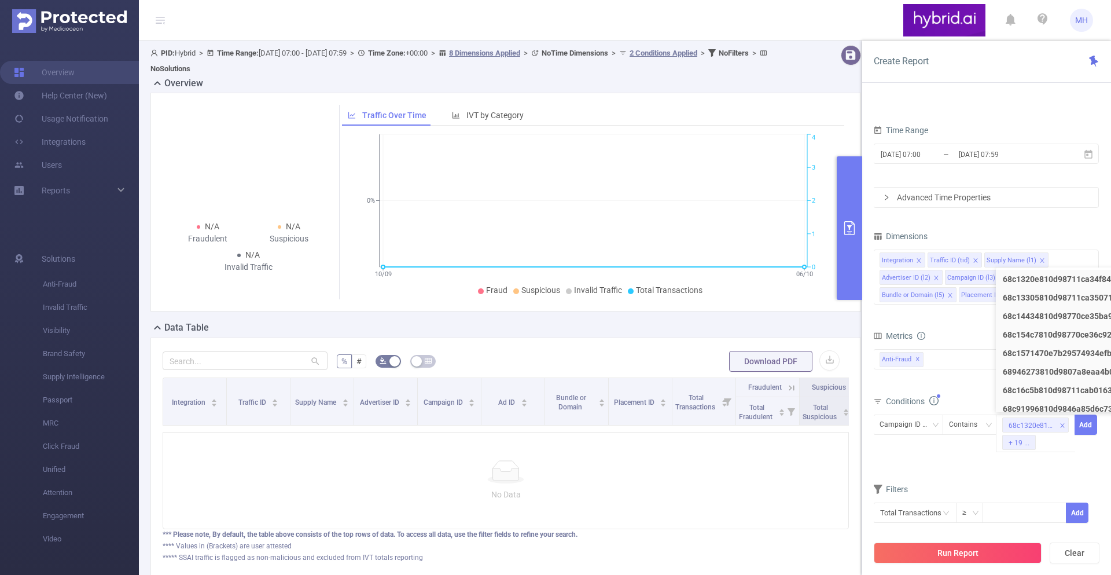
scroll to position [0, 0]
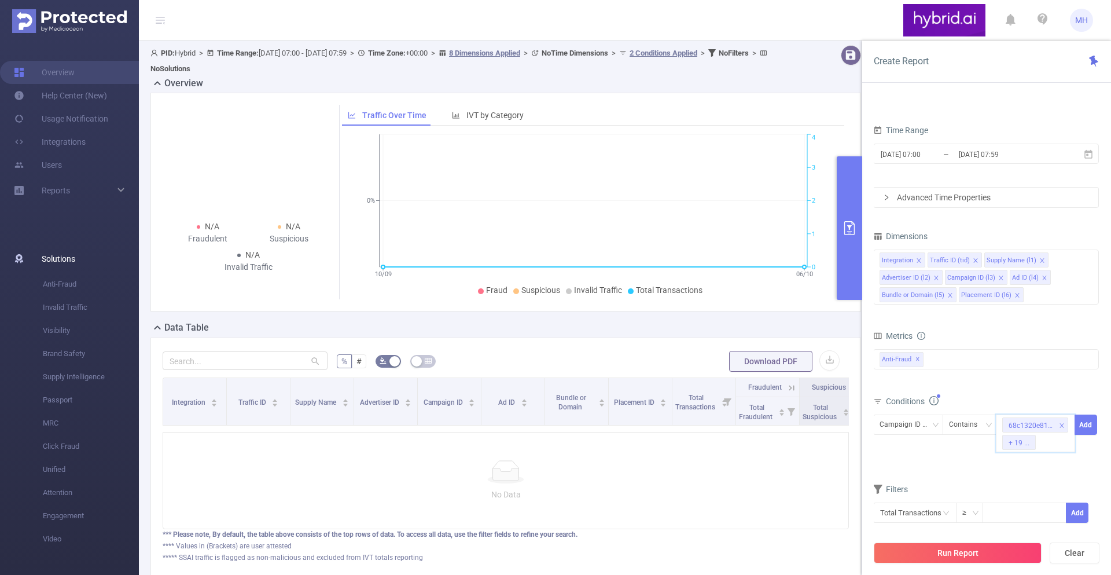
paste input "68c91cee810d9846a85da479"
type input "68c91cee810d9846a85da479"
paste input "68c91d22810d9846a85da54f"
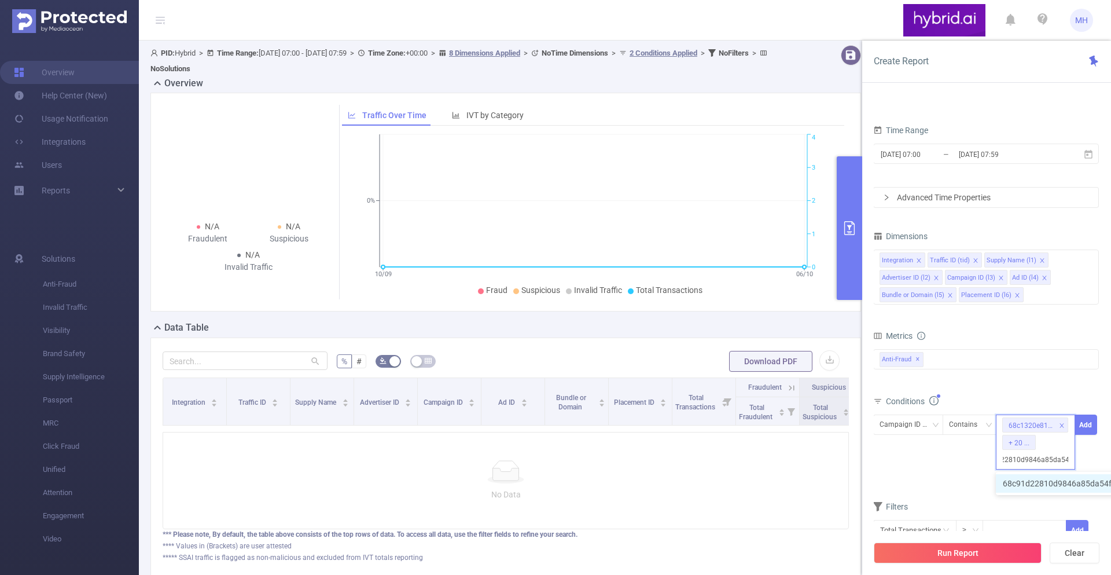
type input "68c91d22810d9846a85da54f"
paste input "68c93183810d98766c4a621c"
type input "68c93183810d98766c4a621c"
paste input "68c9586e70e7b284408bc2bf"
type input "68c9586e70e7b284408bc2bf"
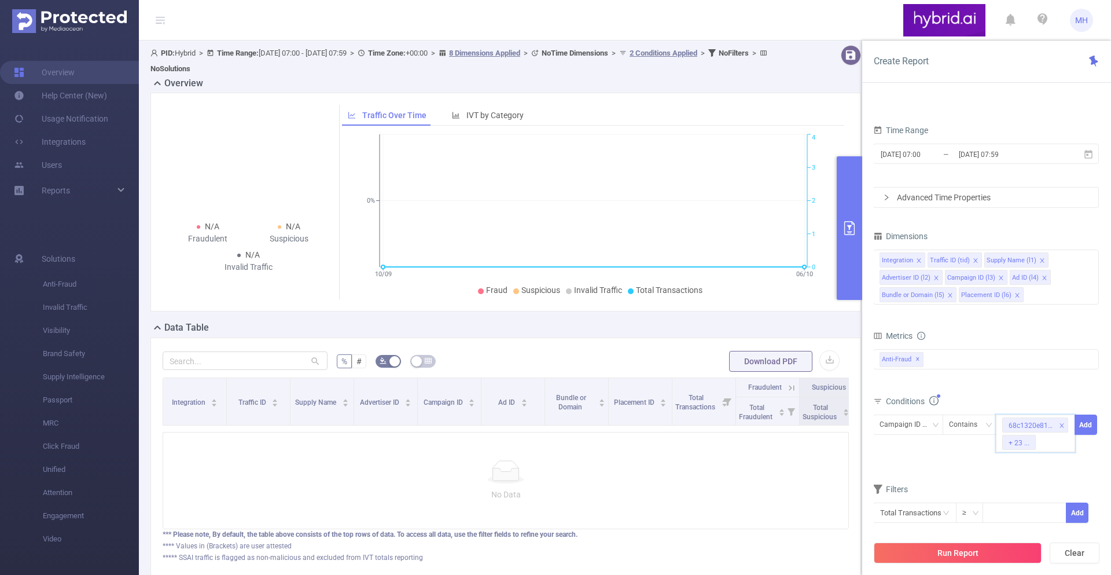
paste input "68de533f70e7b2bf64308cb6"
type input "68de533f70e7b2bf64308cb6"
paste input "68de58eb810d9860c0b79488"
type input "68de58eb810d9860c0b79488"
click at [1062, 487] on li "68de58eb810d9860c0b79488" at bounding box center [1063, 483] width 135 height 19
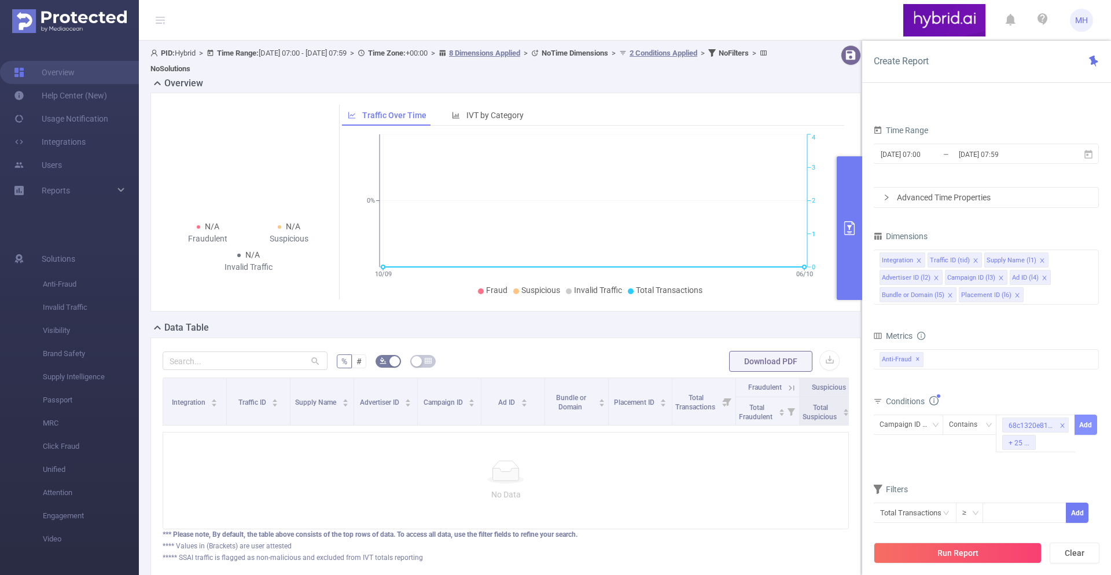
click at [1084, 428] on button "Add" at bounding box center [1086, 424] width 23 height 20
click at [950, 556] on button "Run Report" at bounding box center [958, 552] width 168 height 21
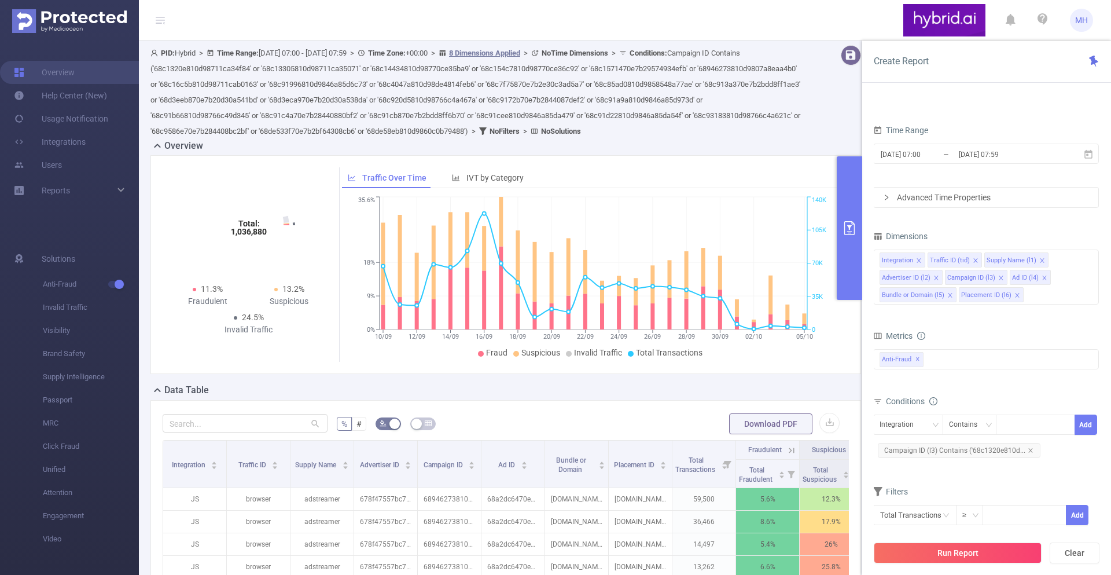
click at [844, 214] on button "primary" at bounding box center [849, 228] width 25 height 144
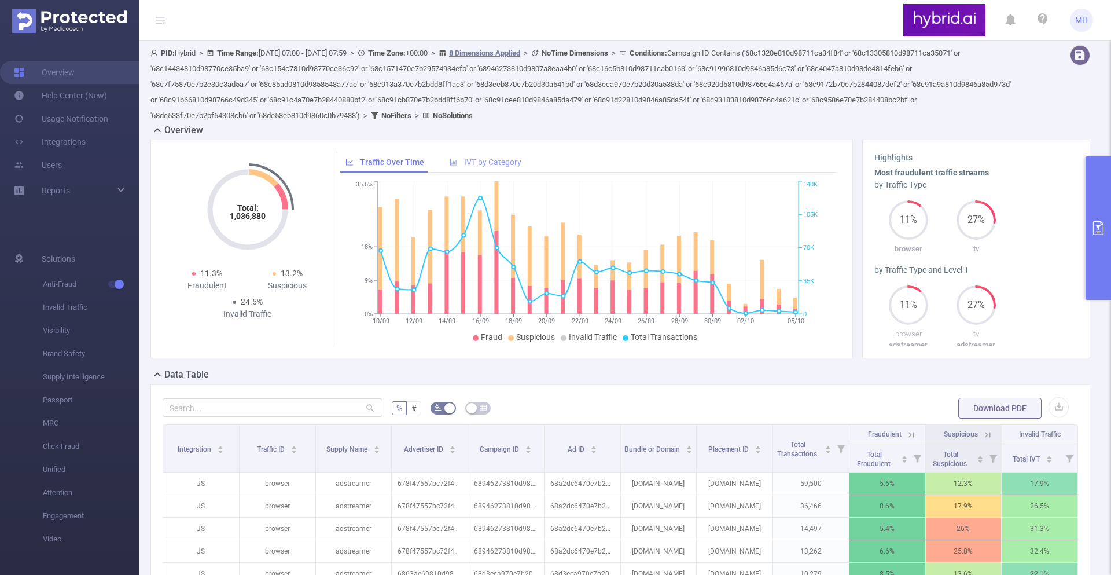
click at [479, 161] on span "IVT by Category" at bounding box center [492, 161] width 57 height 9
